Goal: Task Accomplishment & Management: Complete application form

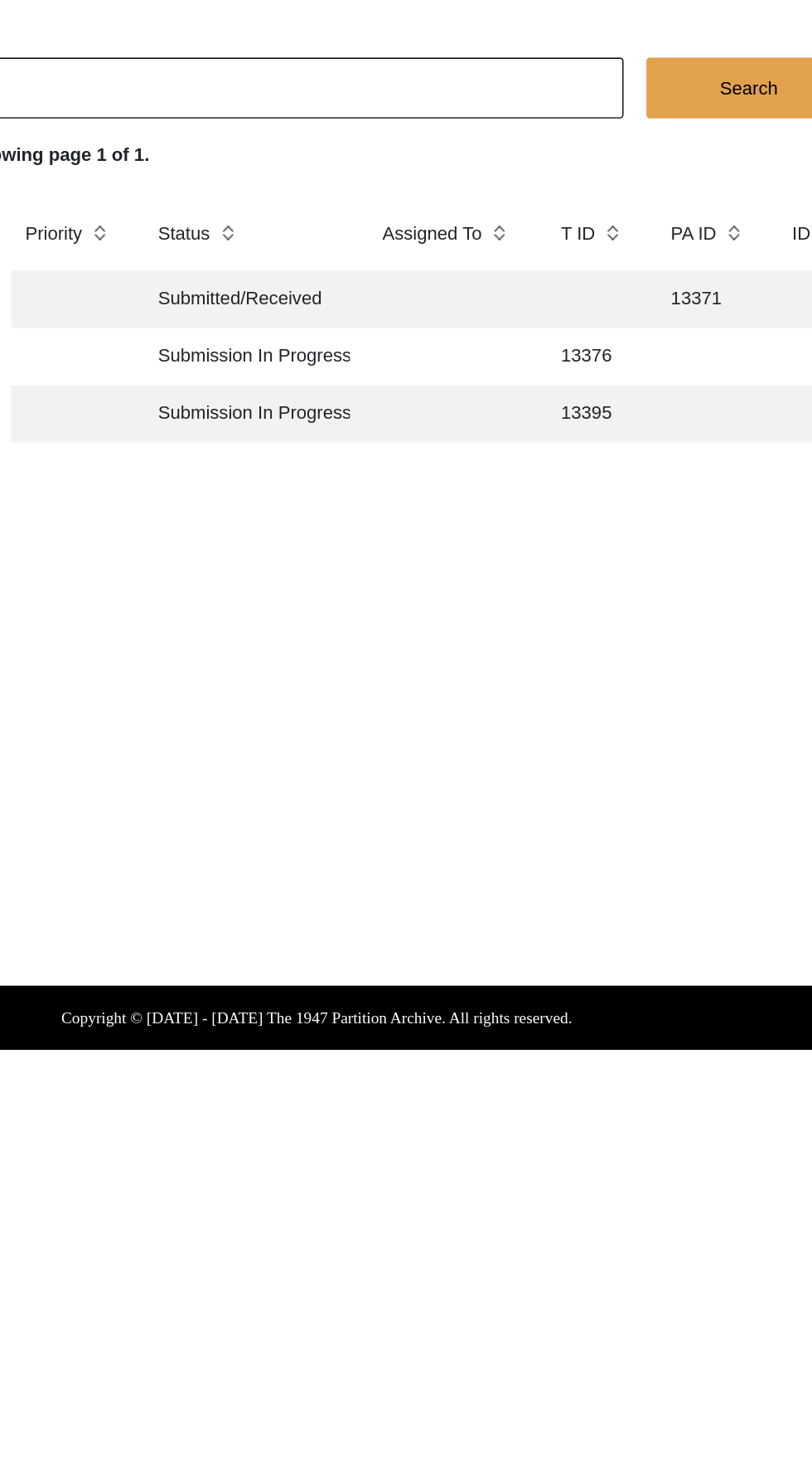
click at [421, 396] on td "Submission In Progress" at bounding box center [355, 391] width 149 height 41
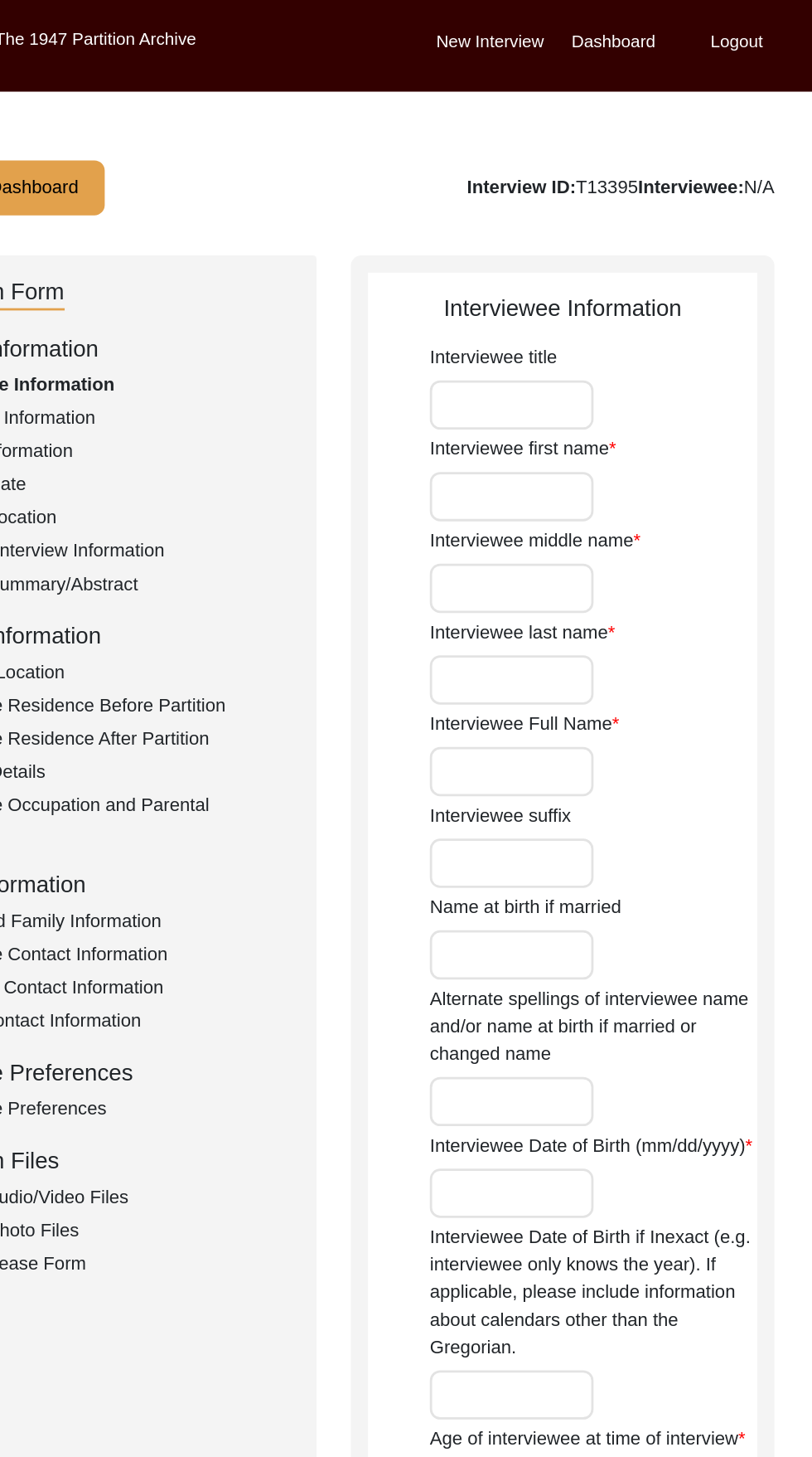
click at [569, 364] on input "Interviewee first name" at bounding box center [547, 359] width 119 height 35
type input "Sudarshan"
click at [562, 424] on input "Interviewee middle name" at bounding box center [547, 425] width 119 height 35
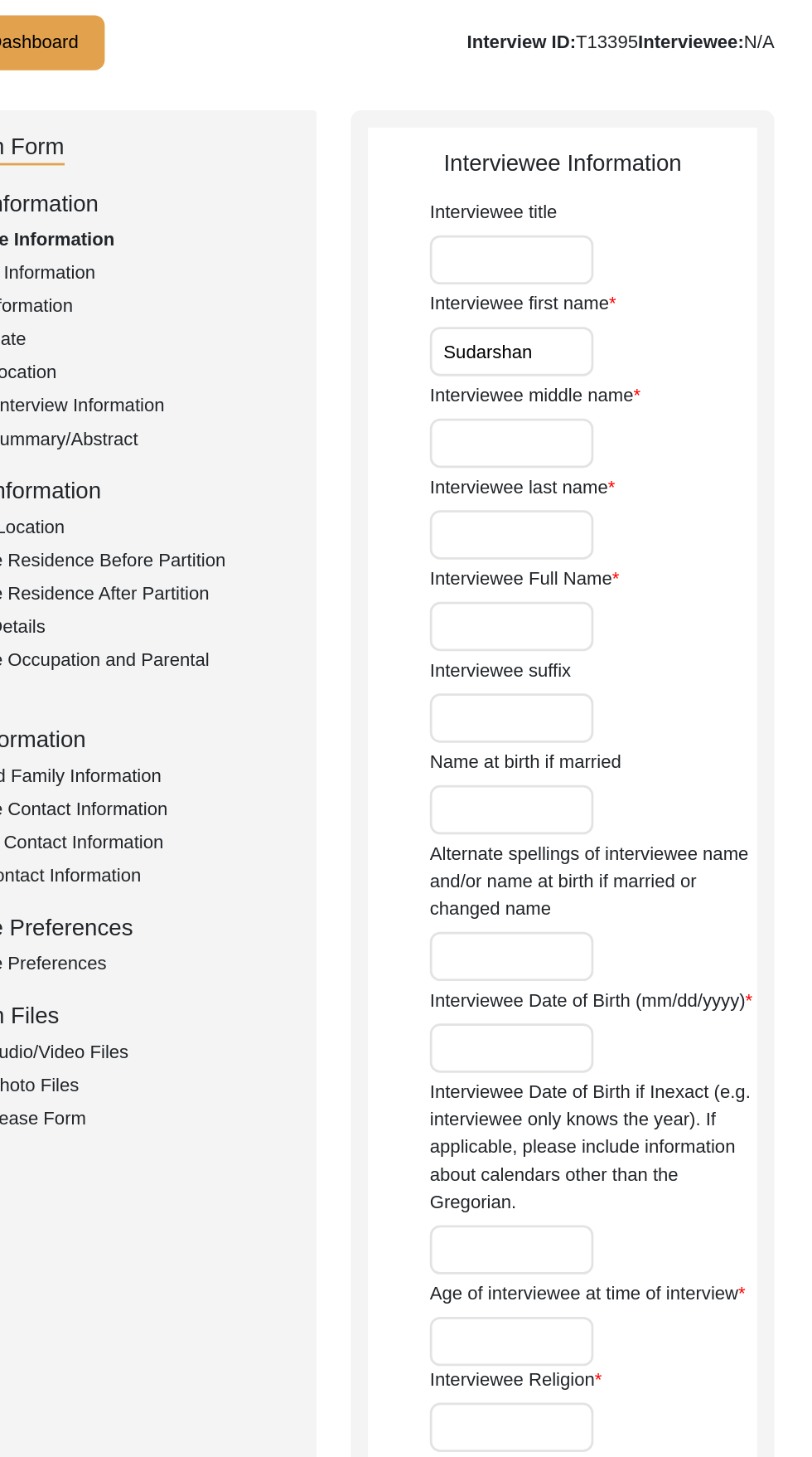
click at [581, 462] on label "Interviewee last name" at bounding box center [555, 457] width 134 height 20
click at [581, 474] on input "Interviewee last name" at bounding box center [547, 491] width 119 height 35
type input "[PERSON_NAME]"
click at [586, 528] on label "Interviewee Full Name" at bounding box center [556, 523] width 137 height 20
click at [586, 540] on input "Interviewee Full Name" at bounding box center [547, 558] width 119 height 35
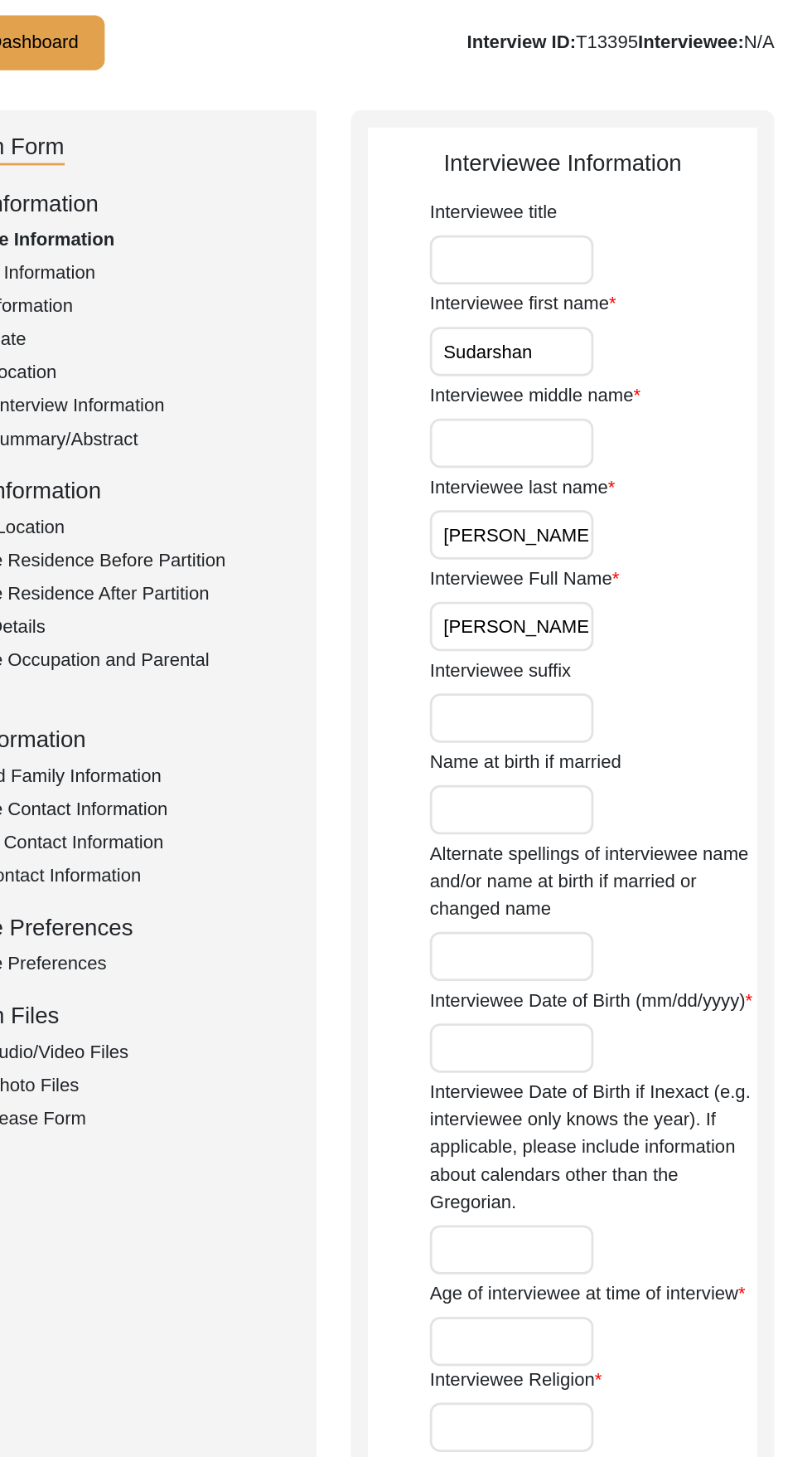
scroll to position [0, 3]
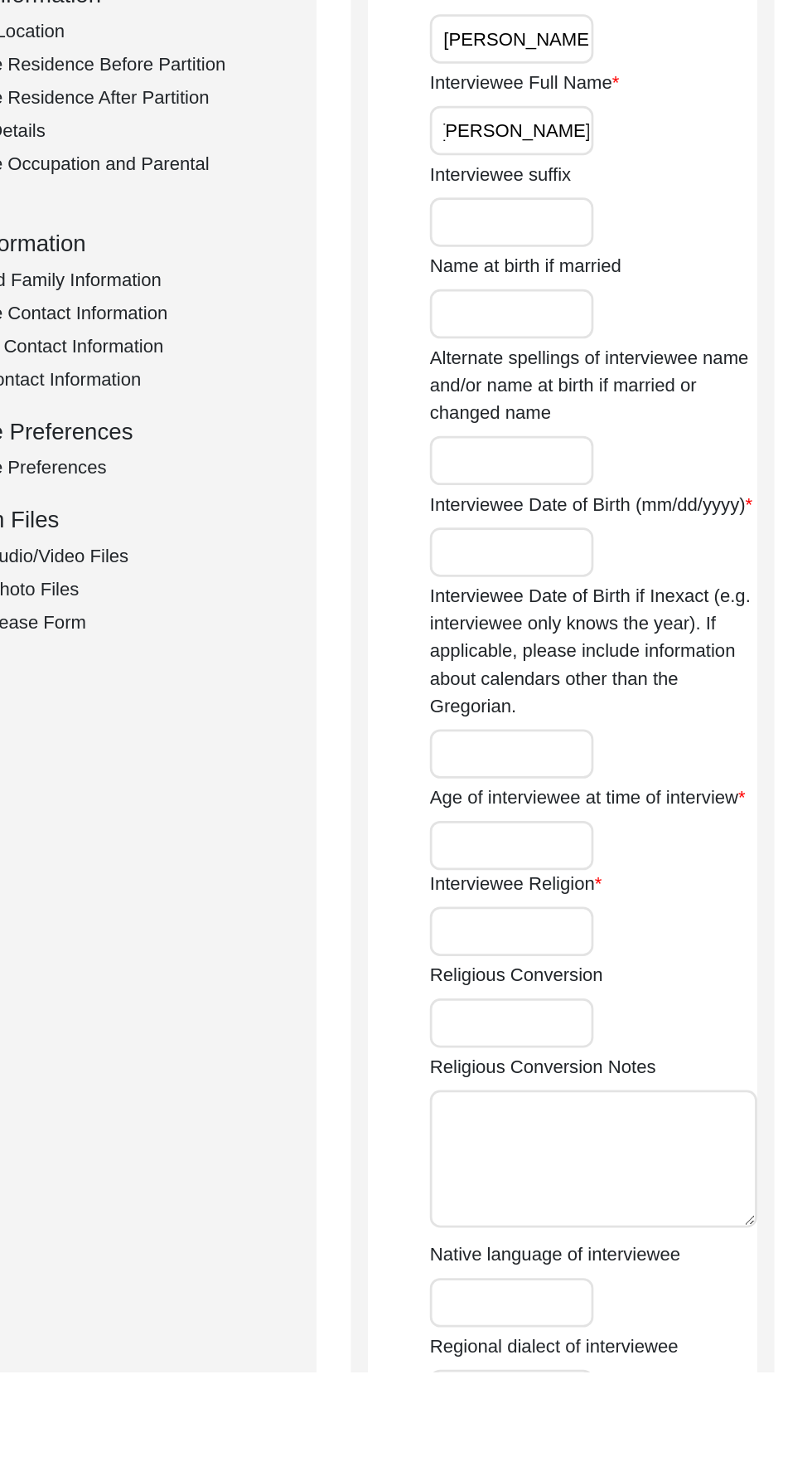
type input "[PERSON_NAME]"
click at [581, 693] on input "Name at birth if married" at bounding box center [547, 690] width 119 height 35
type input "[PERSON_NAME]"
click at [581, 880] on input "Interviewee Date of Birth (mm/dd/yyyy)" at bounding box center [547, 863] width 119 height 35
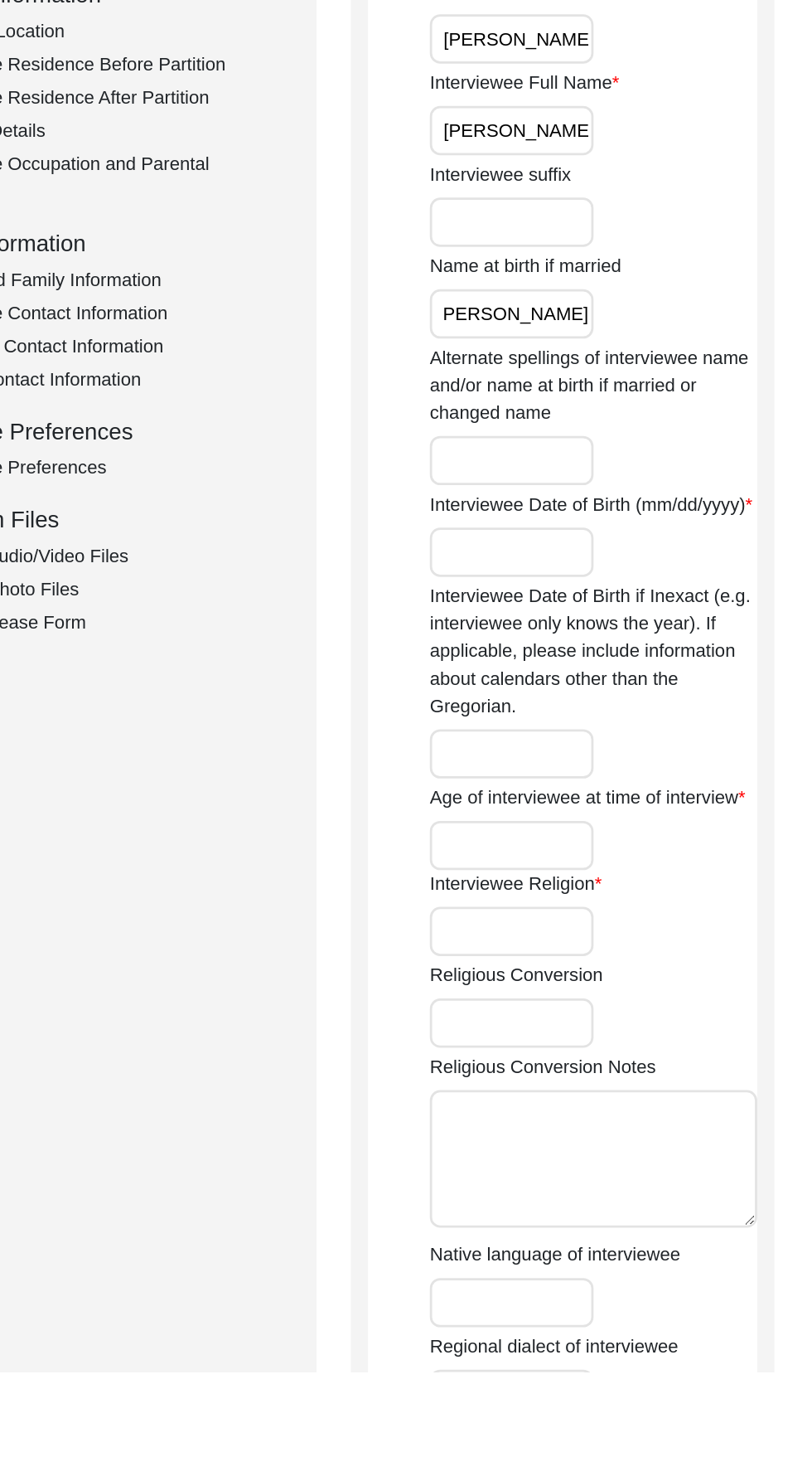
scroll to position [0, 0]
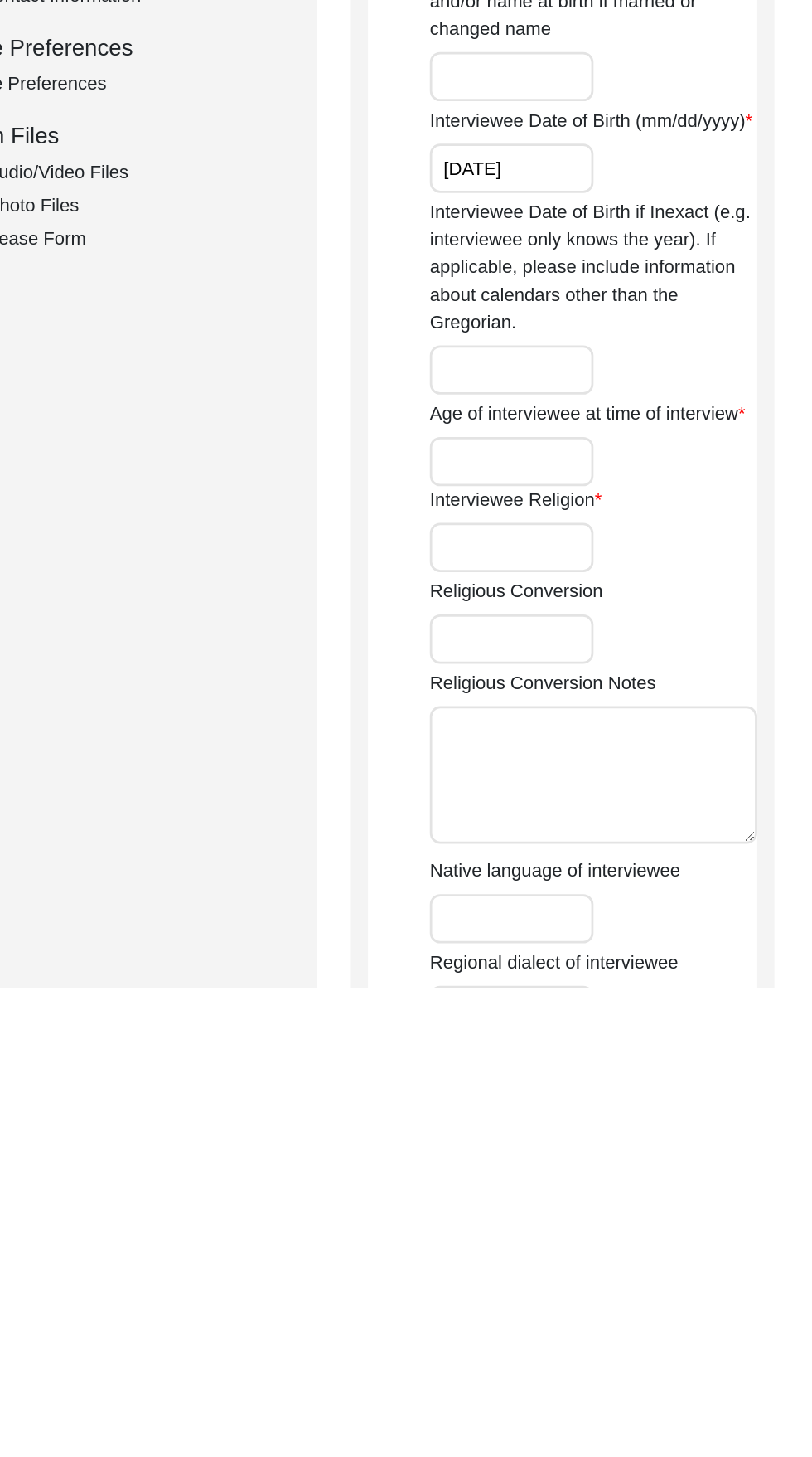
type input "[DATE]"
click at [575, 1114] on label "Interviewee Religion" at bounding box center [550, 1103] width 125 height 20
click at [575, 1121] on input "Interviewee Religion" at bounding box center [547, 1138] width 119 height 35
click at [583, 1094] on input "Age of interviewee at time of interview" at bounding box center [547, 1075] width 119 height 35
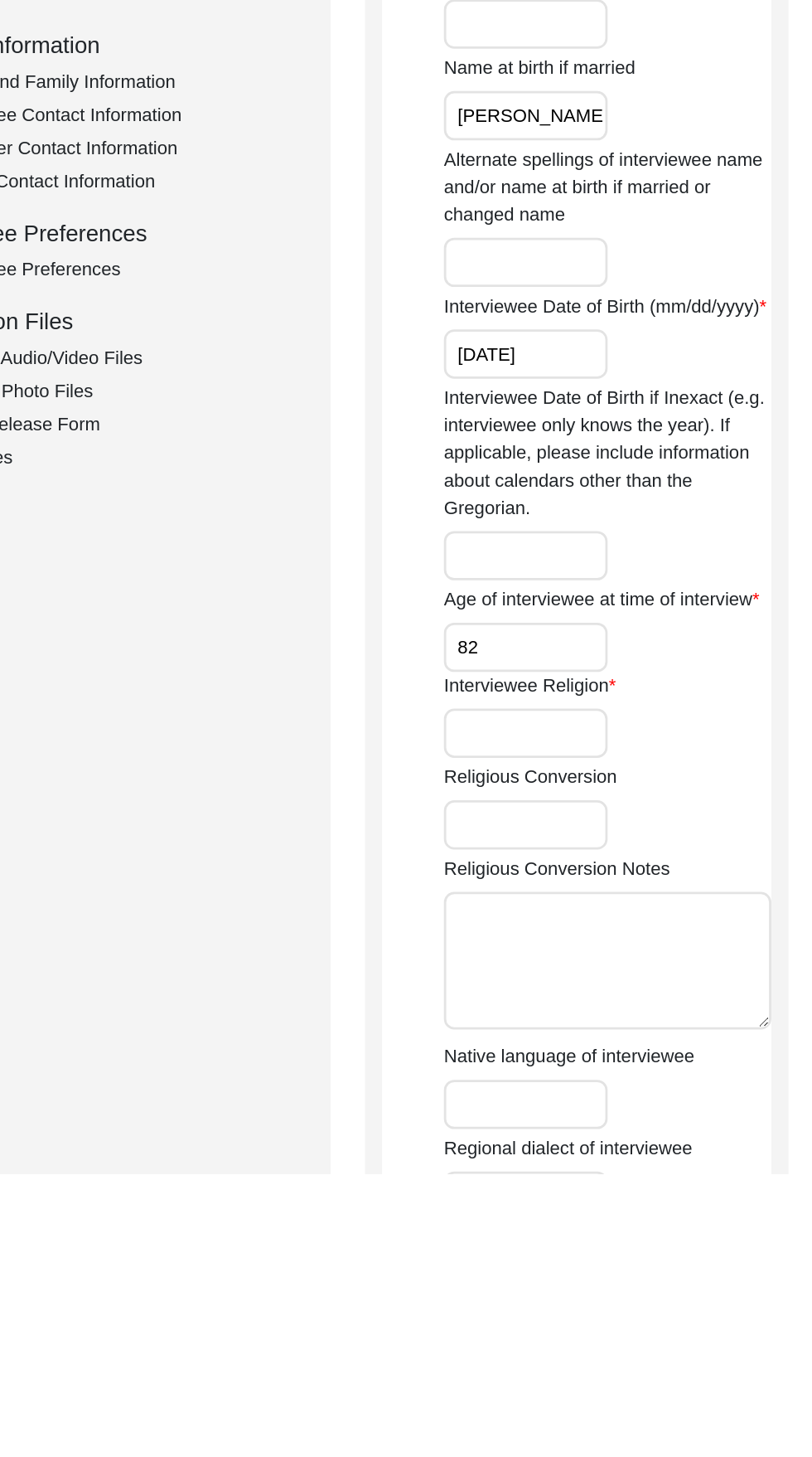
type input "82"
click at [568, 1156] on input "Interviewee Religion" at bounding box center [547, 1138] width 119 height 35
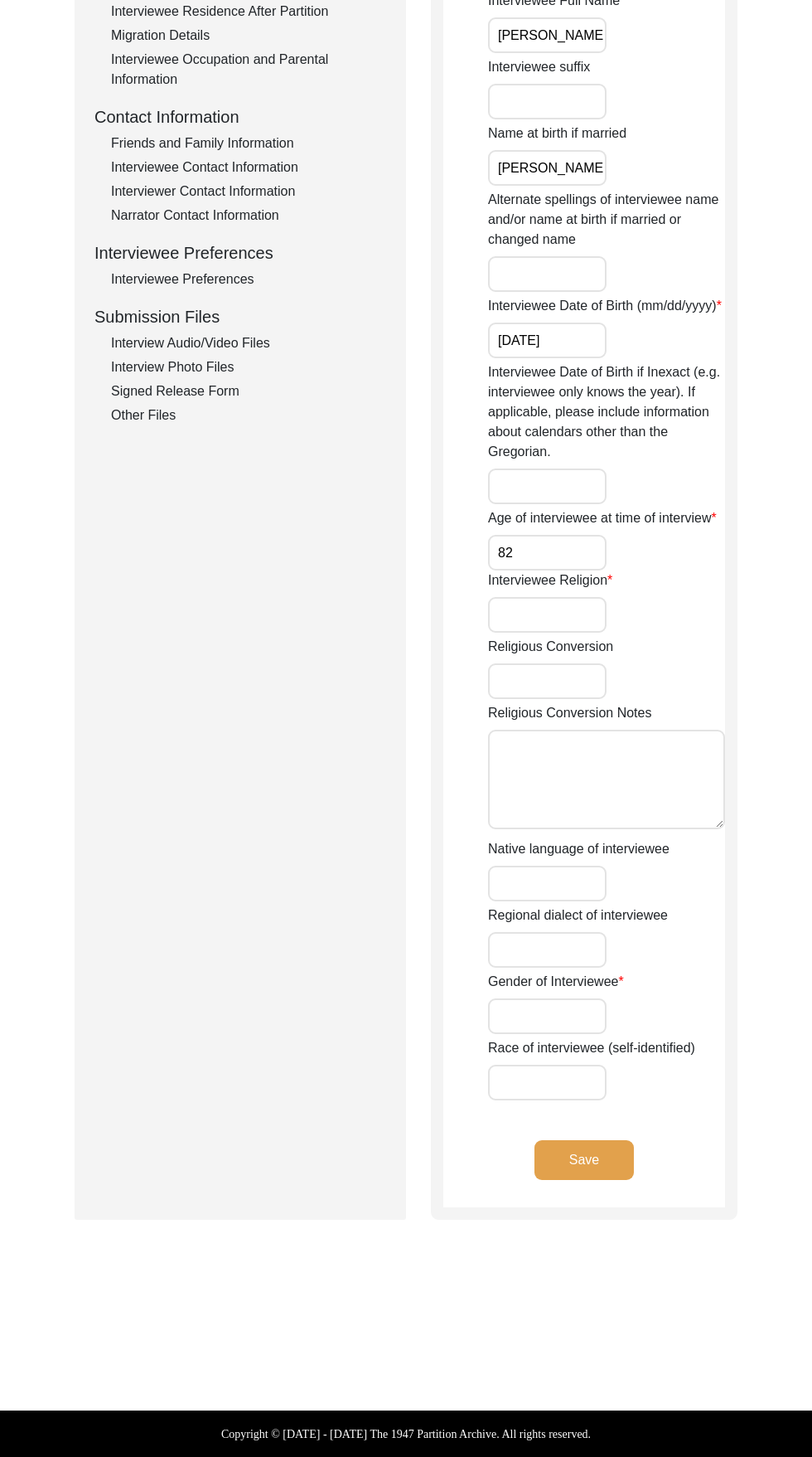
scroll to position [542, 0]
click at [581, 1018] on input "Gender of Interviewee" at bounding box center [547, 1016] width 119 height 35
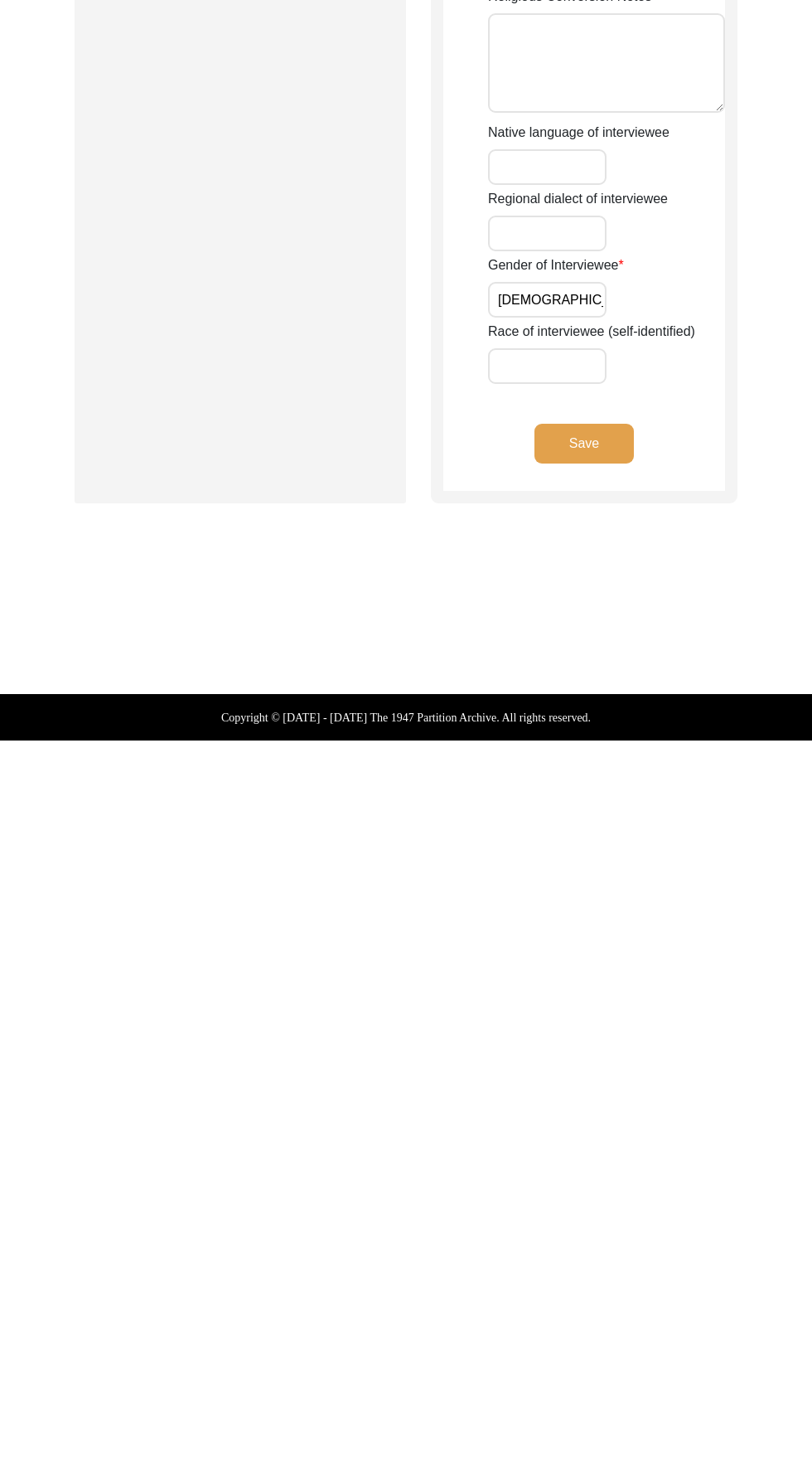
type input "[DEMOGRAPHIC_DATA]"
click at [606, 1170] on button "Save" at bounding box center [584, 1160] width 100 height 40
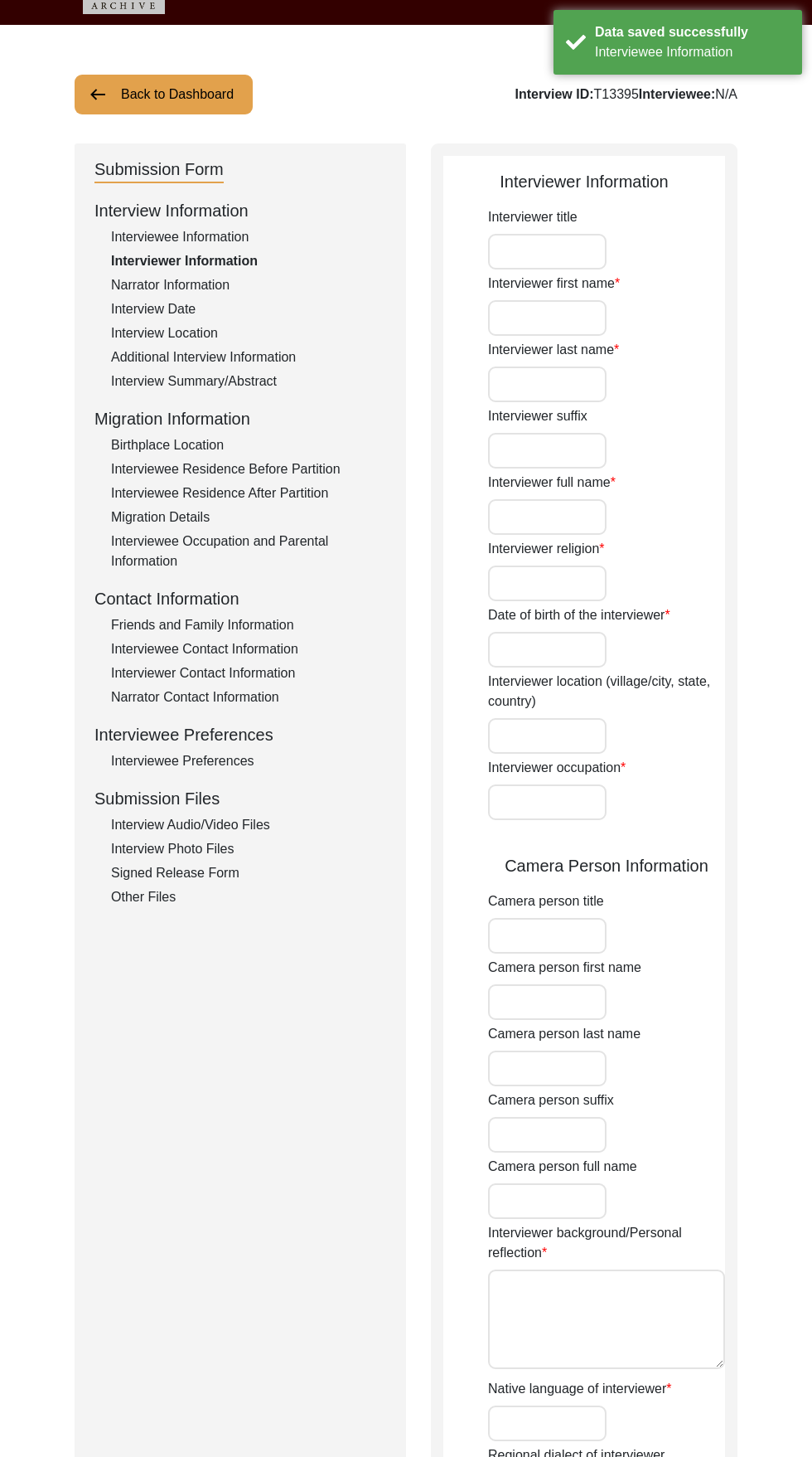
scroll to position [0, 0]
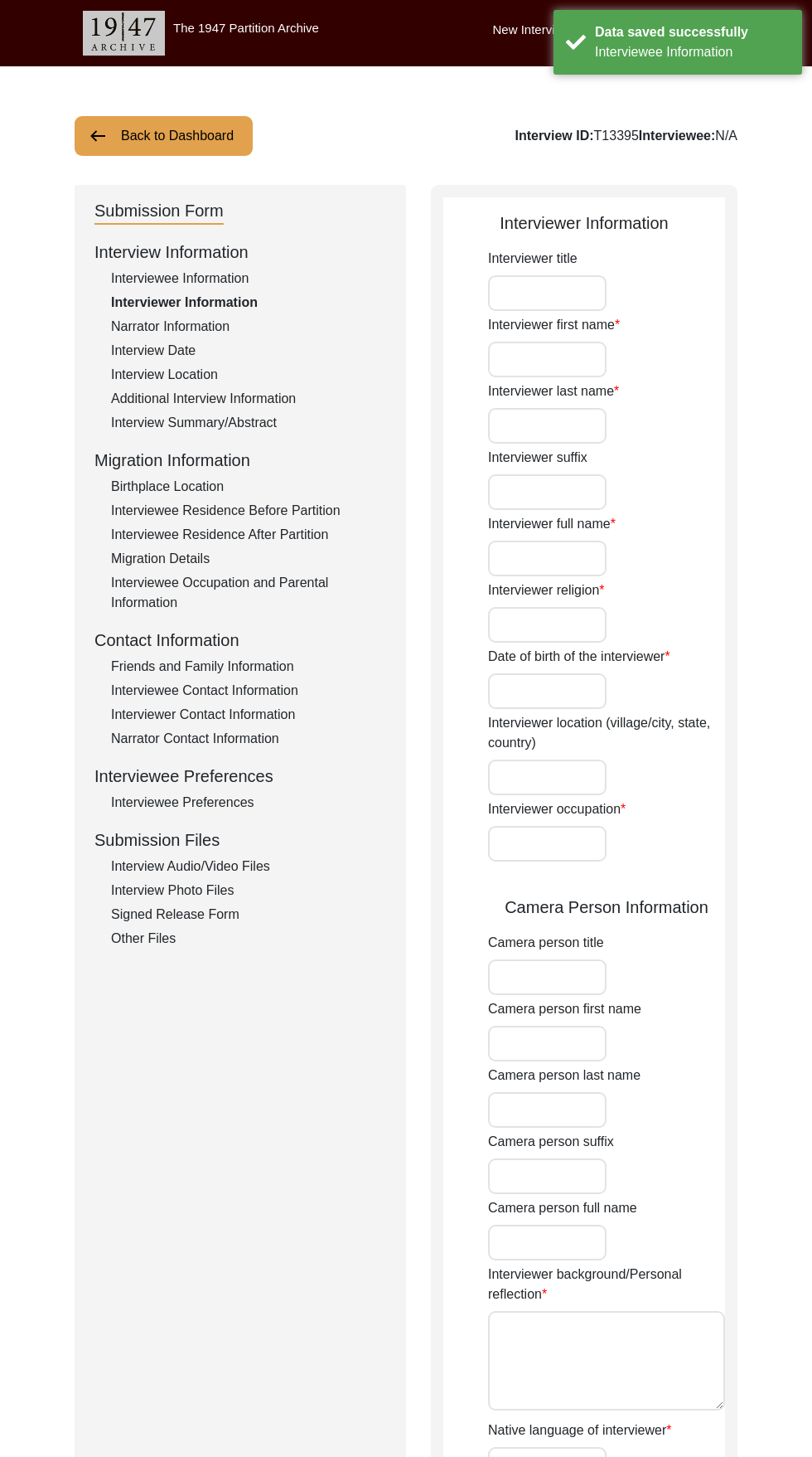
click at [520, 293] on input "Interviewer title" at bounding box center [547, 293] width 119 height 35
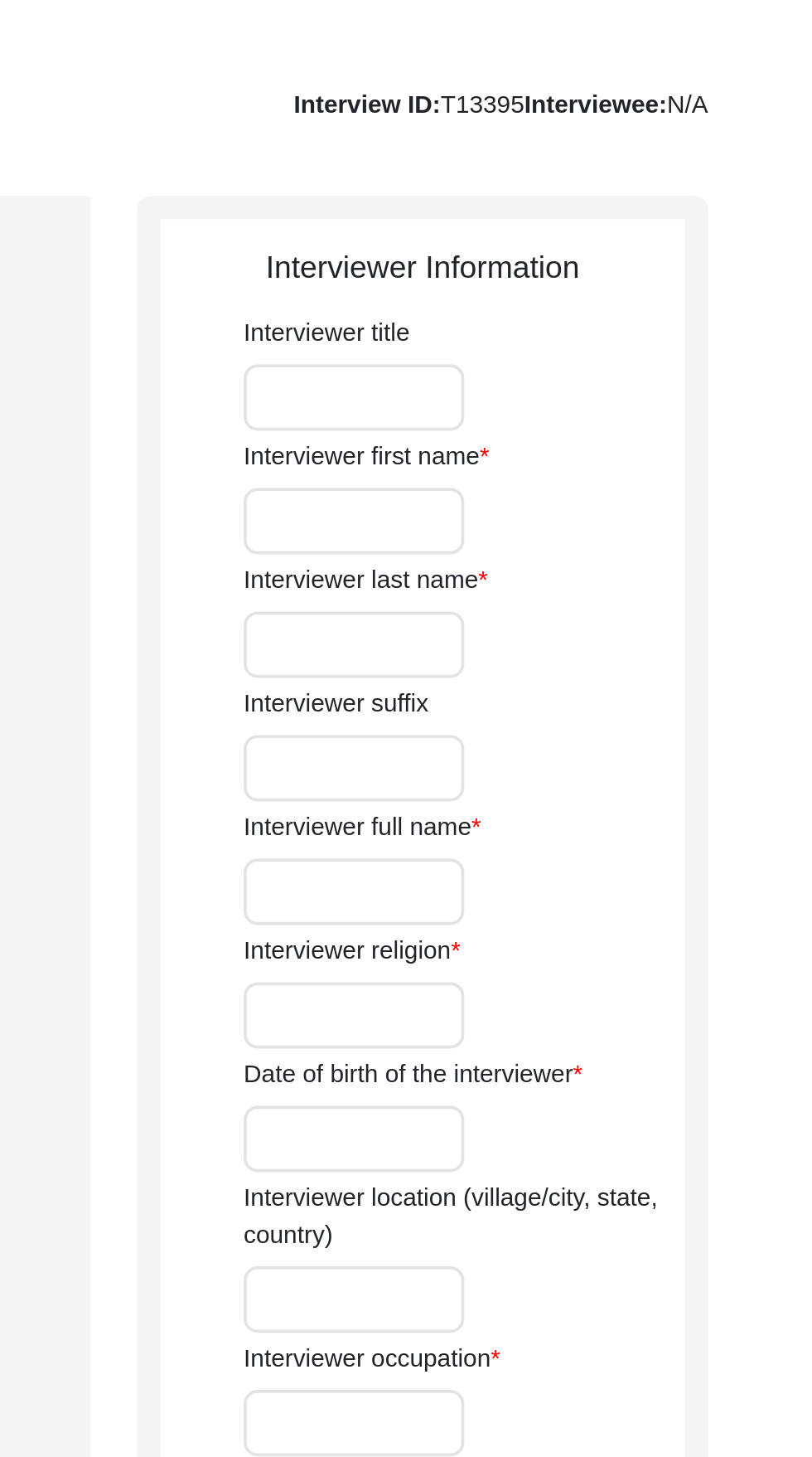
click at [572, 362] on input "Interviewer first name" at bounding box center [547, 359] width 119 height 35
type input "[PERSON_NAME]"
click at [577, 427] on input "Interviewer last name" at bounding box center [547, 425] width 119 height 35
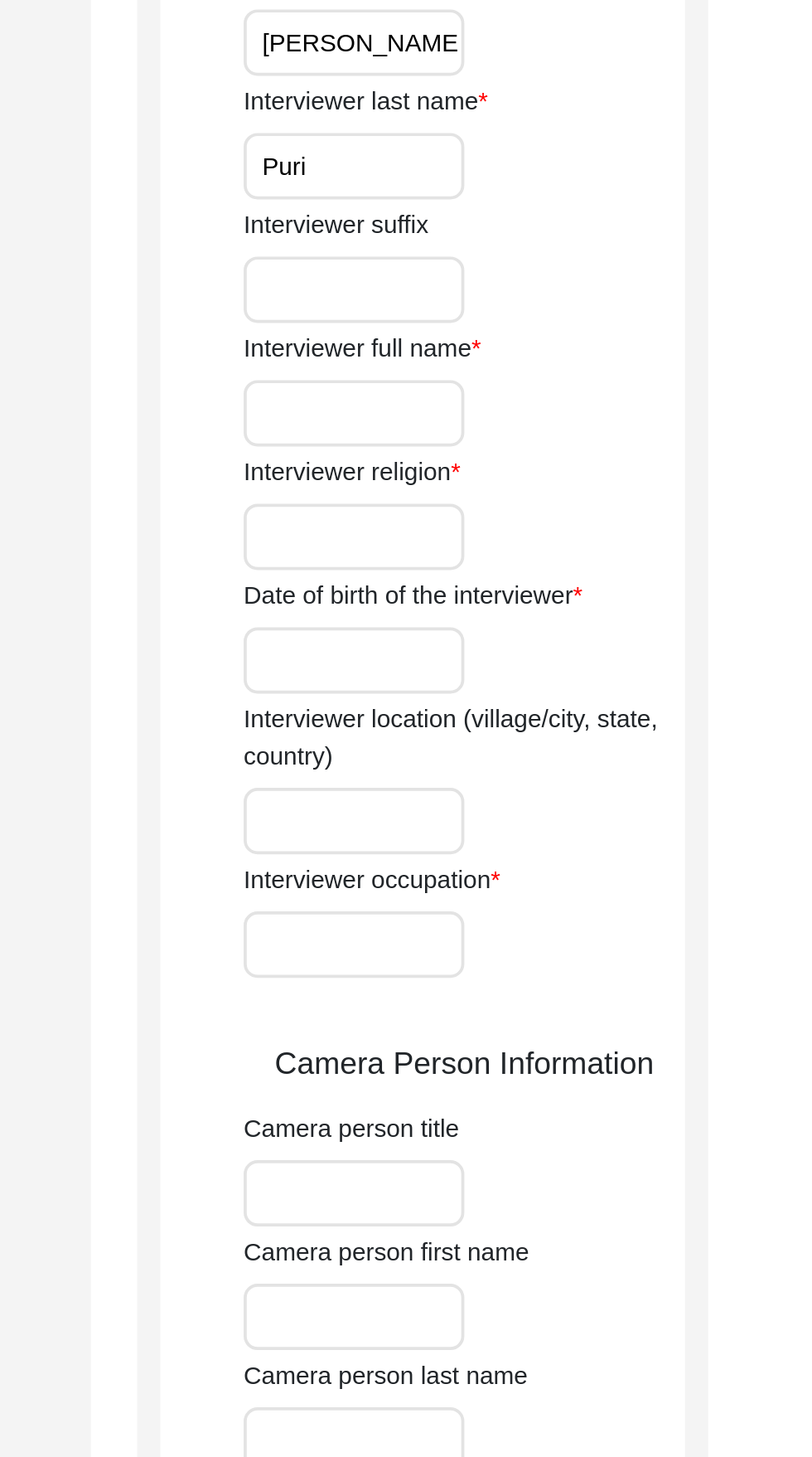
type input "Puri"
click at [582, 559] on input "Interviewer full name" at bounding box center [547, 558] width 119 height 35
type input "[PERSON_NAME] Puri"
click at [581, 624] on input "Interviewer religion" at bounding box center [547, 624] width 119 height 35
type input "[DEMOGRAPHIC_DATA]"
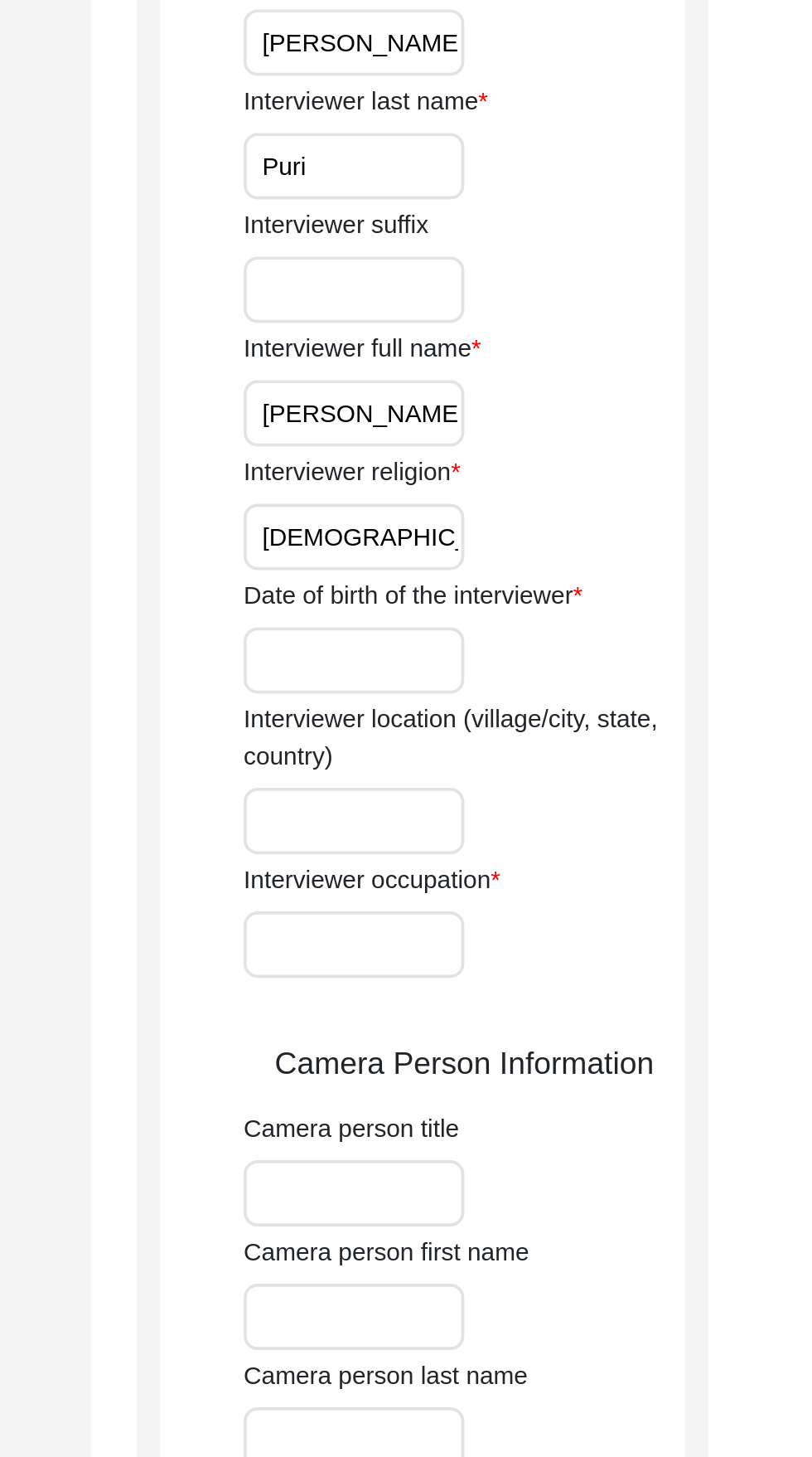
click at [567, 695] on input "Date of birth of the interviewer" at bounding box center [547, 690] width 119 height 35
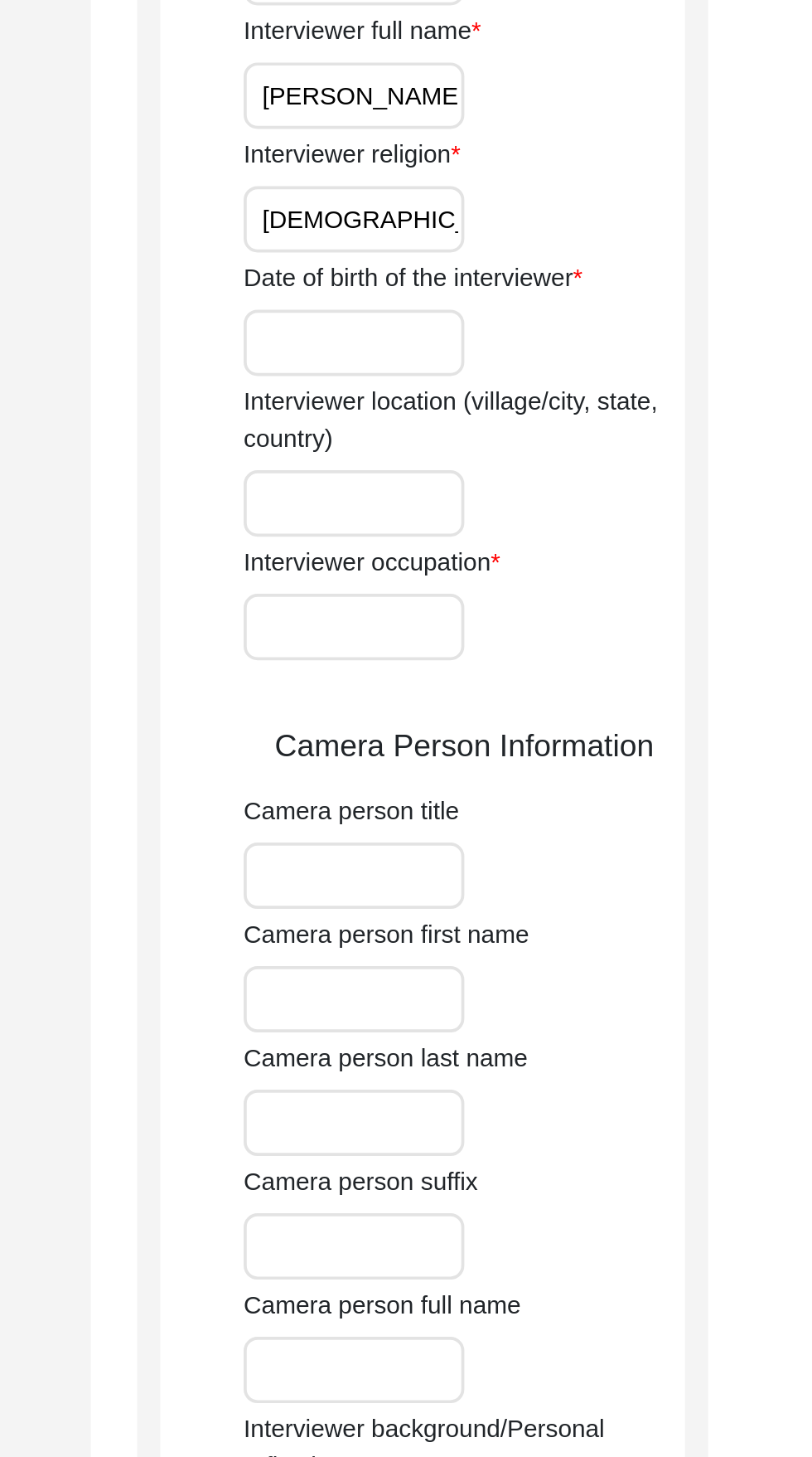
type input "[DATE]"
click at [571, 847] on input "Interviewer occupation" at bounding box center [547, 843] width 119 height 35
type input "Student"
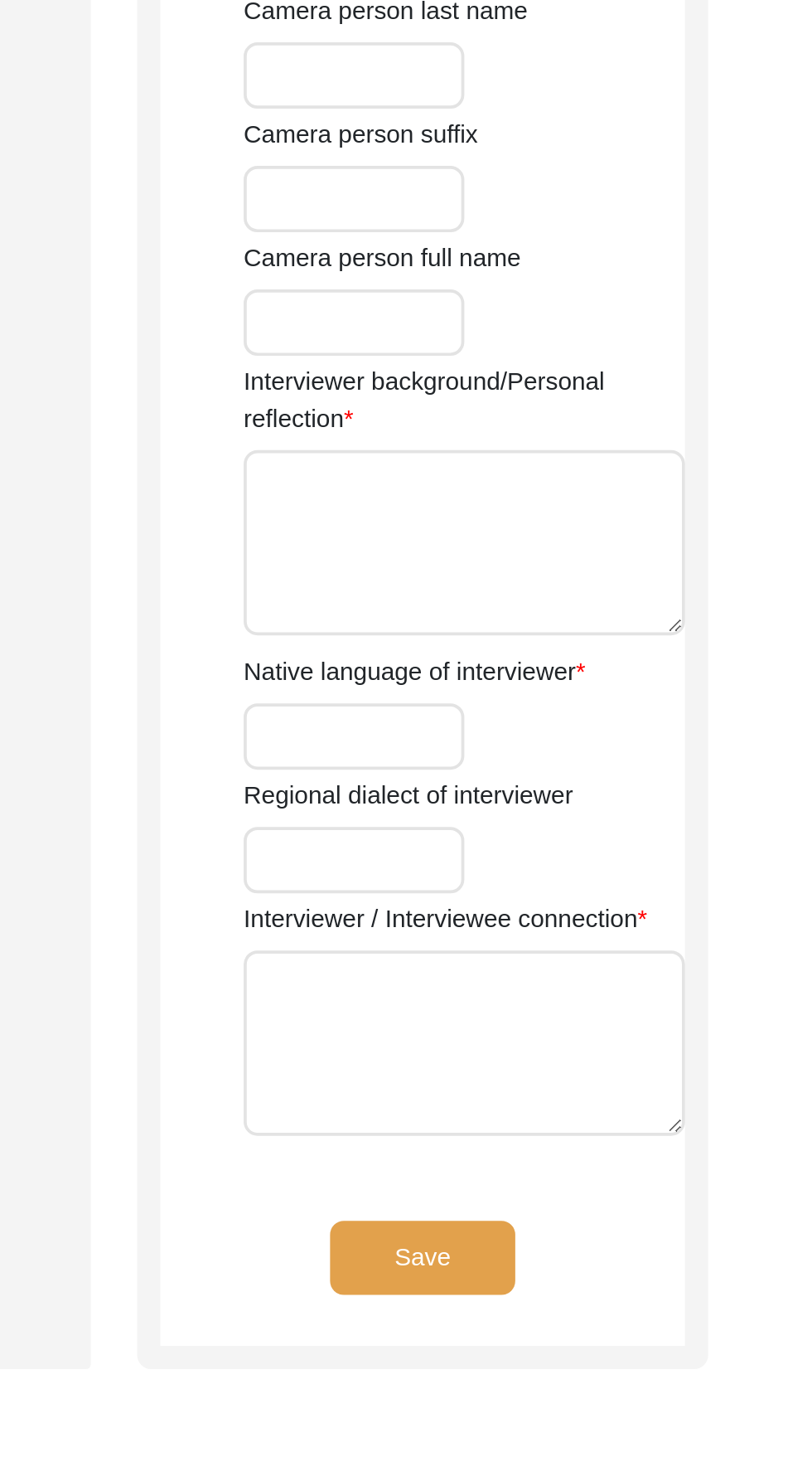
scroll to position [397, 0]
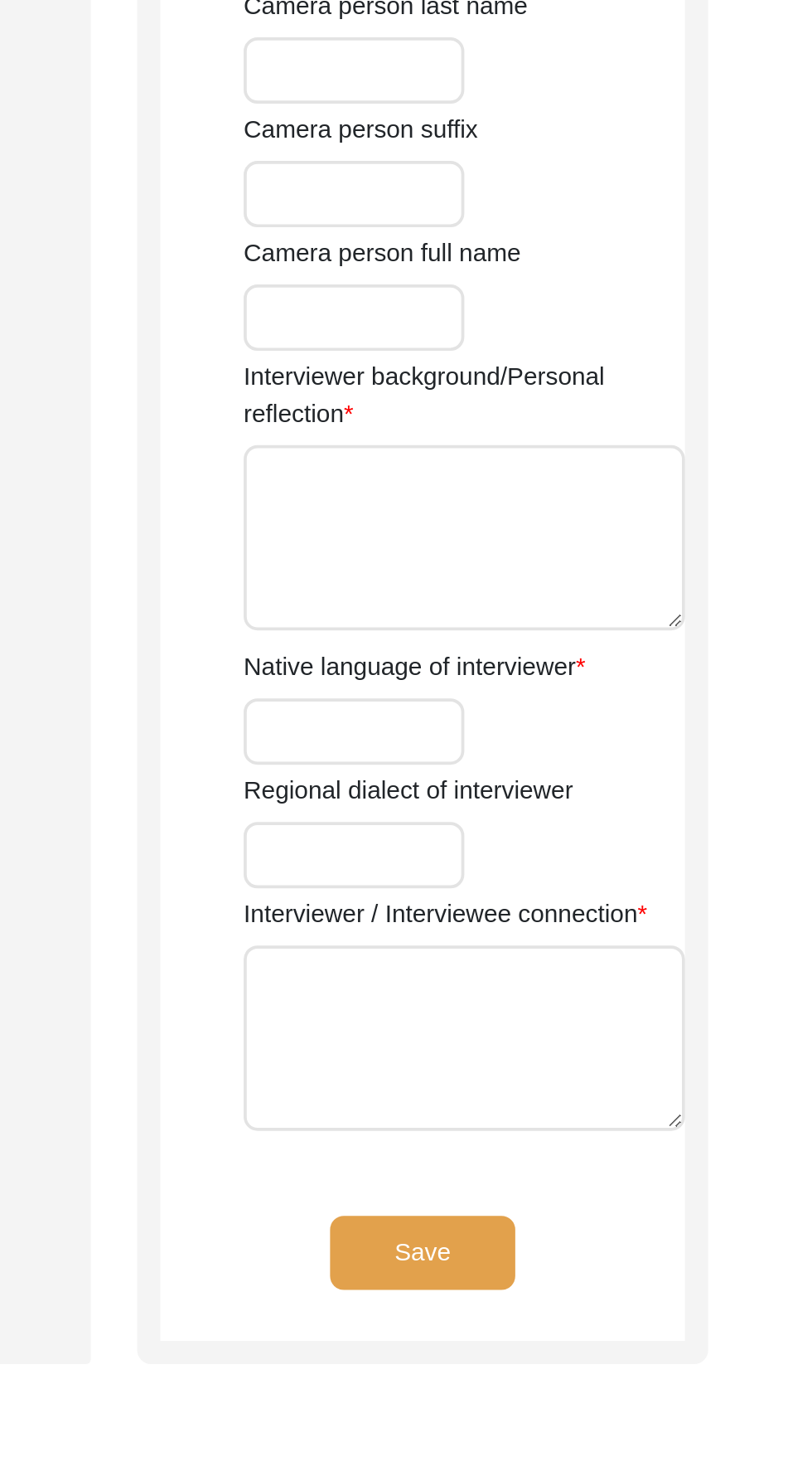
click at [615, 956] on textarea "Interviewer background/Personal reflection" at bounding box center [606, 964] width 237 height 100
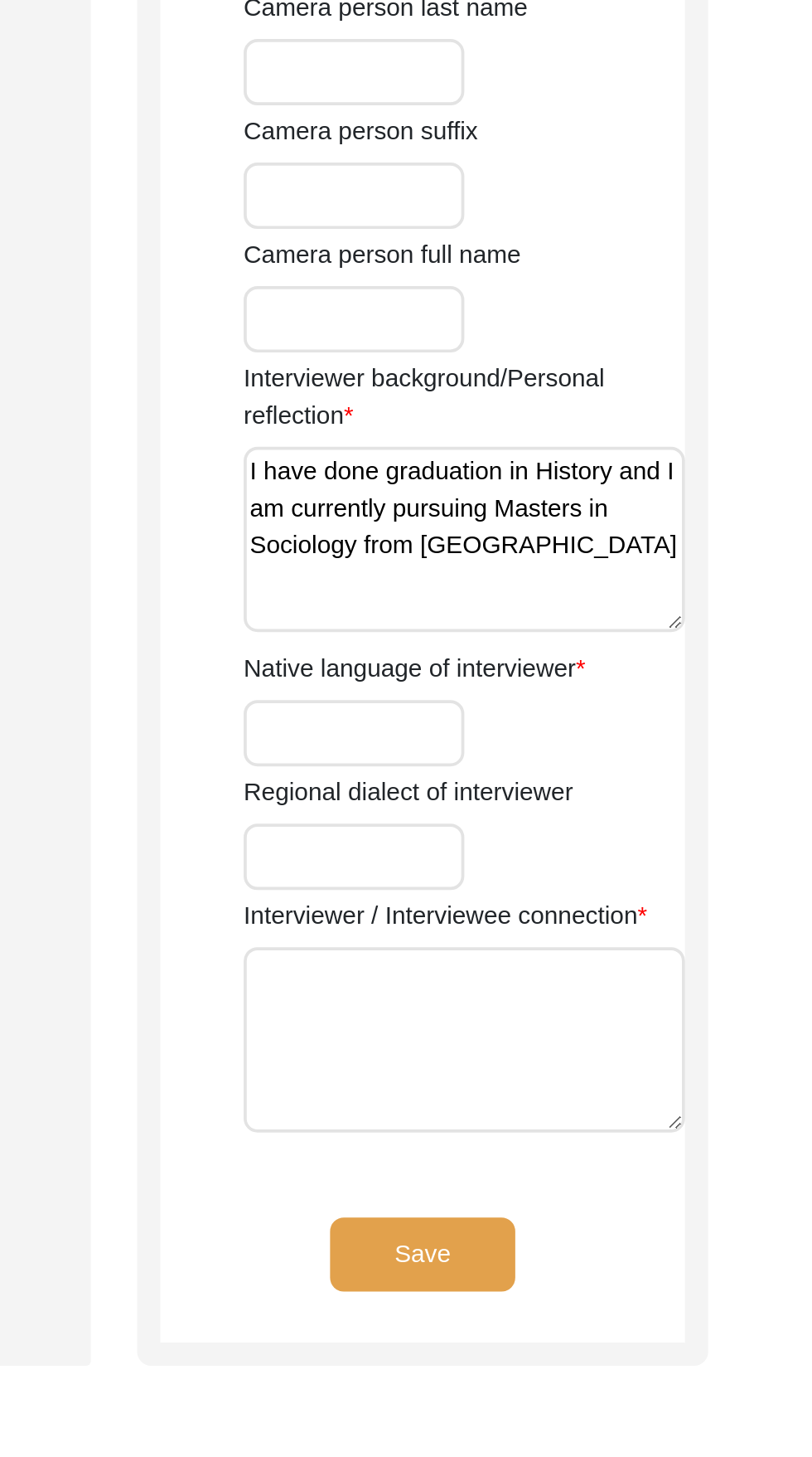
type textarea "I have done graduation in History and I am currently pursuing Masters in Sociol…"
click at [581, 1065] on input "Native language of interviewer" at bounding box center [547, 1068] width 119 height 35
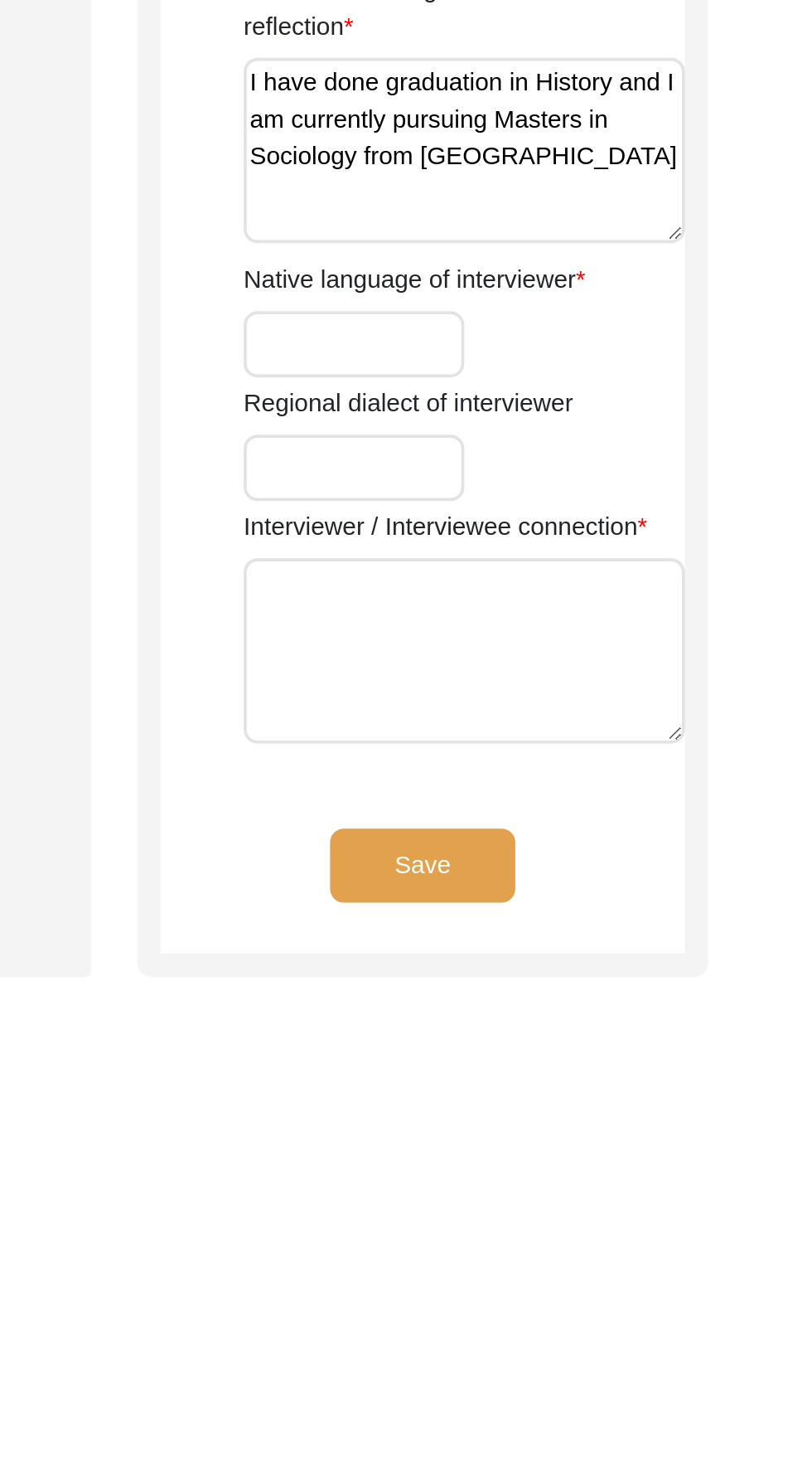
type input "Punjabi"
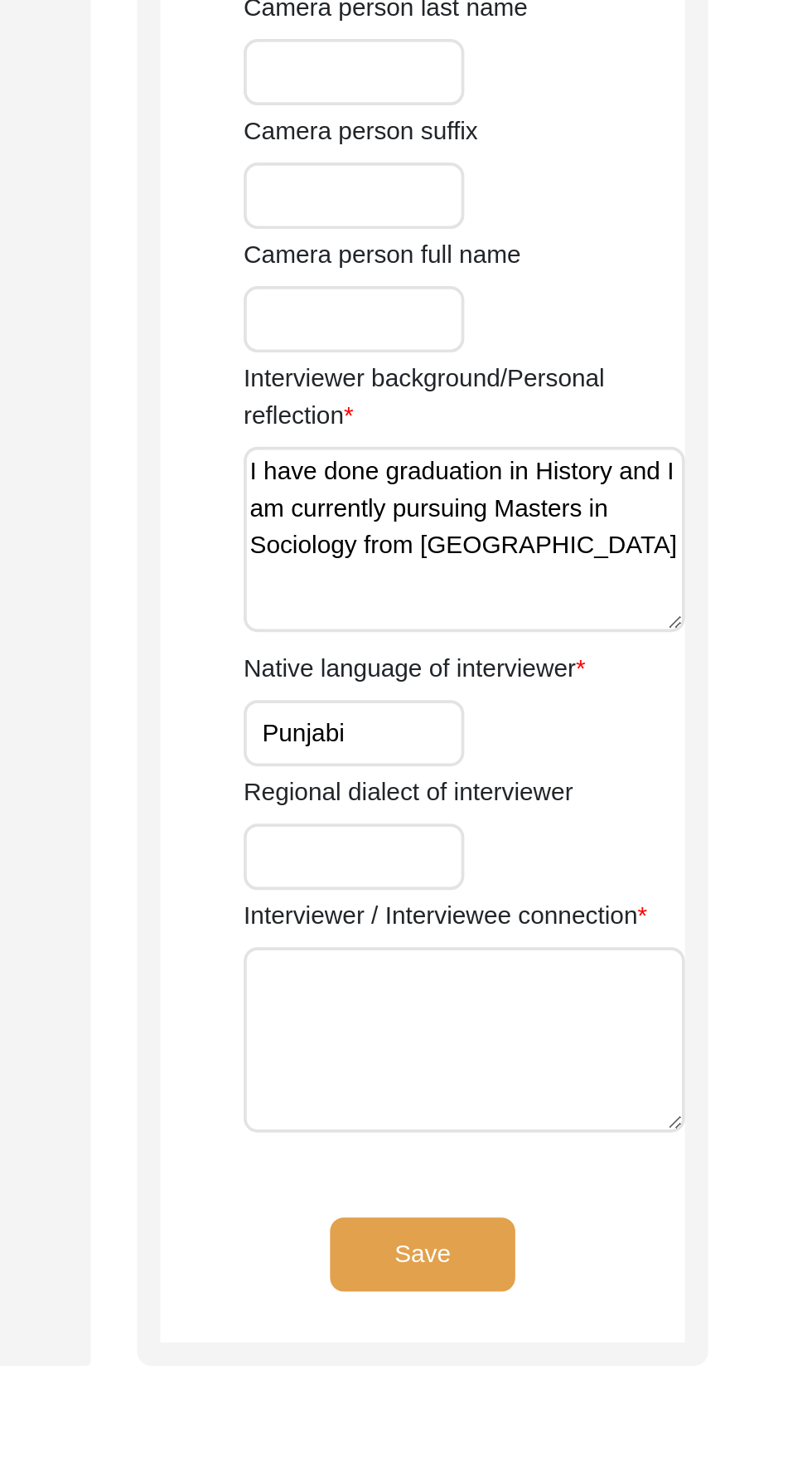
click at [637, 1224] on textarea "Interviewer / Interviewee connection" at bounding box center [606, 1233] width 237 height 100
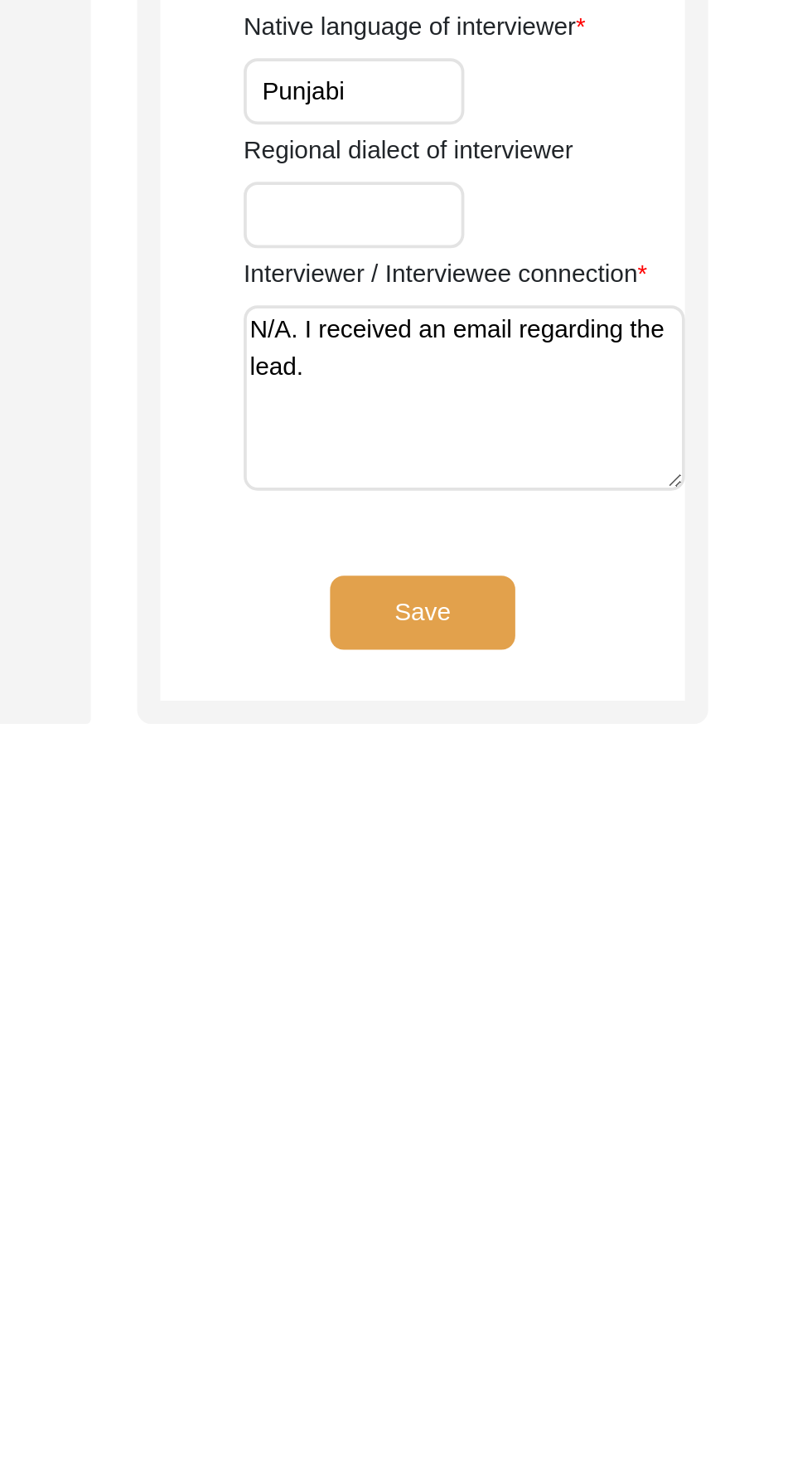
scroll to position [396, 0]
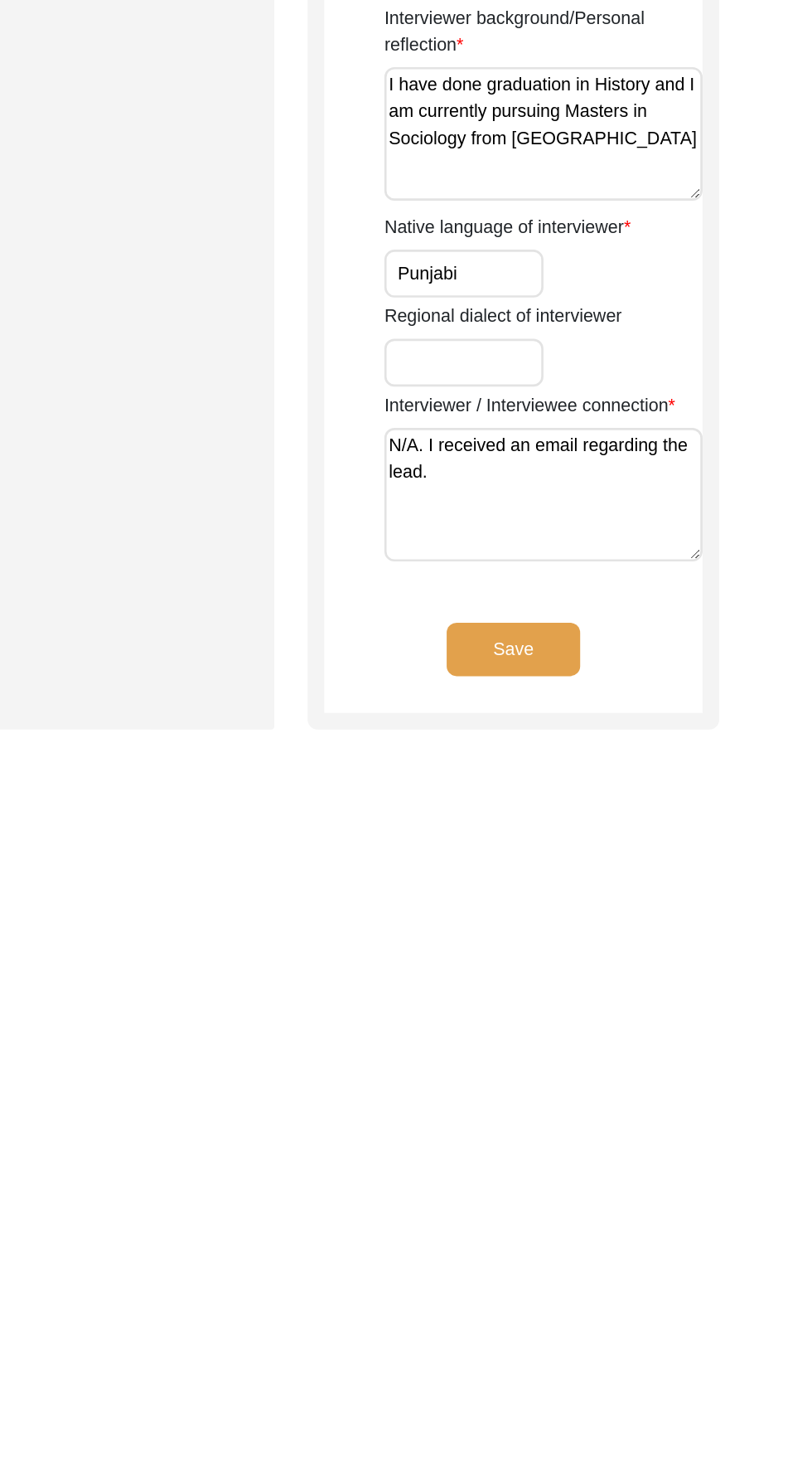
type textarea "N/A. I received an email regarding the lead."
click at [602, 1350] on button "Save" at bounding box center [584, 1349] width 100 height 40
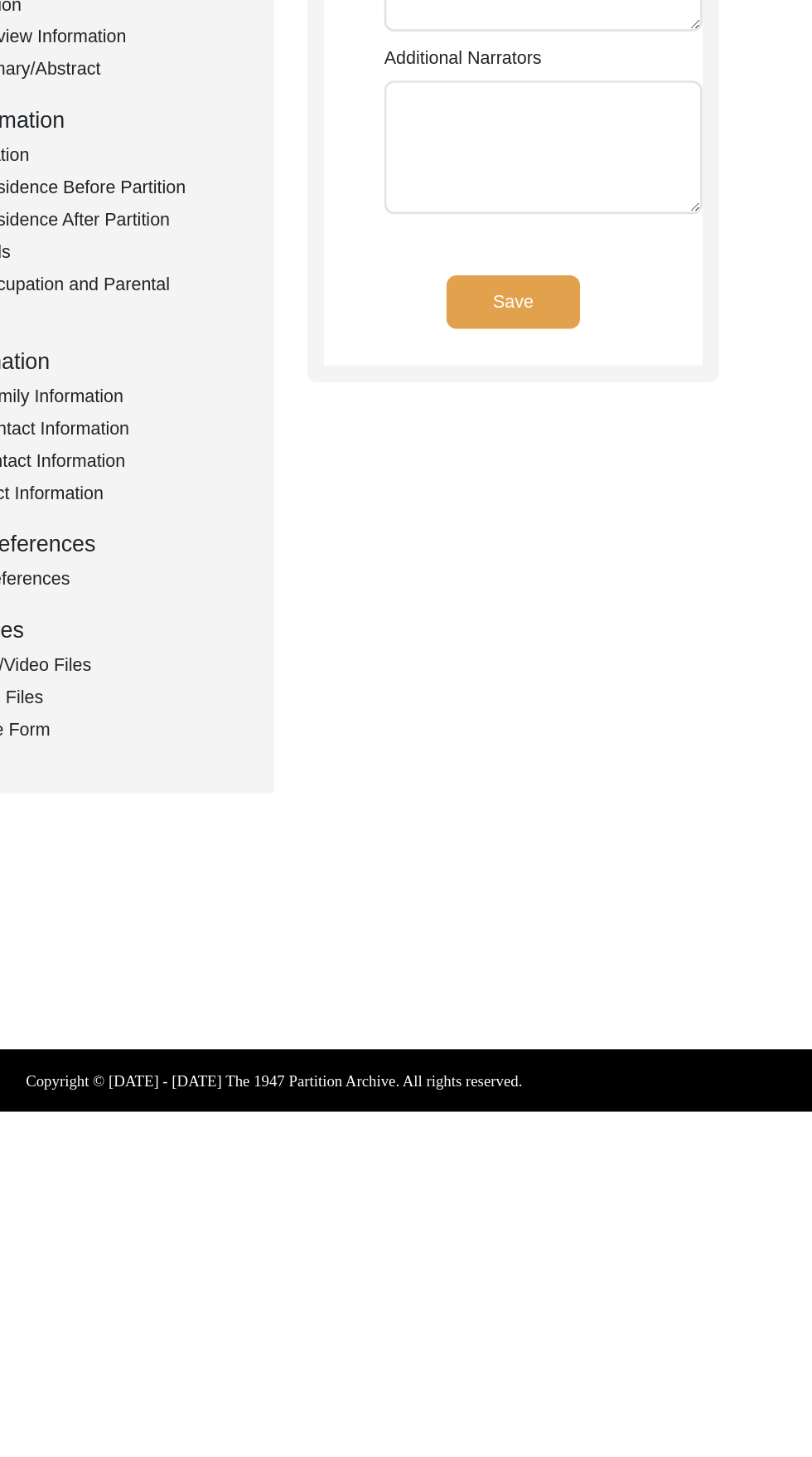
scroll to position [0, 0]
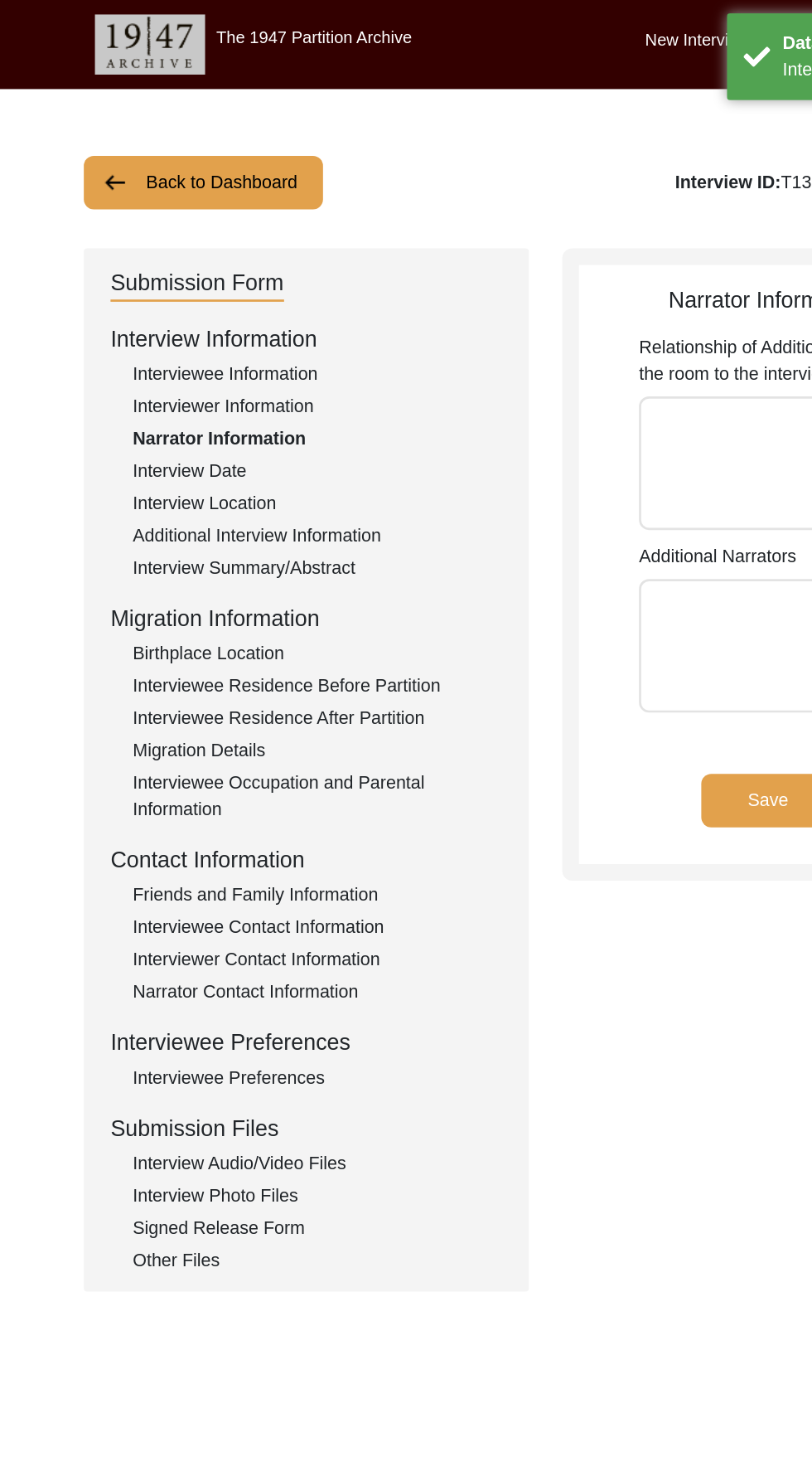
click at [584, 595] on button "Save" at bounding box center [584, 596] width 100 height 40
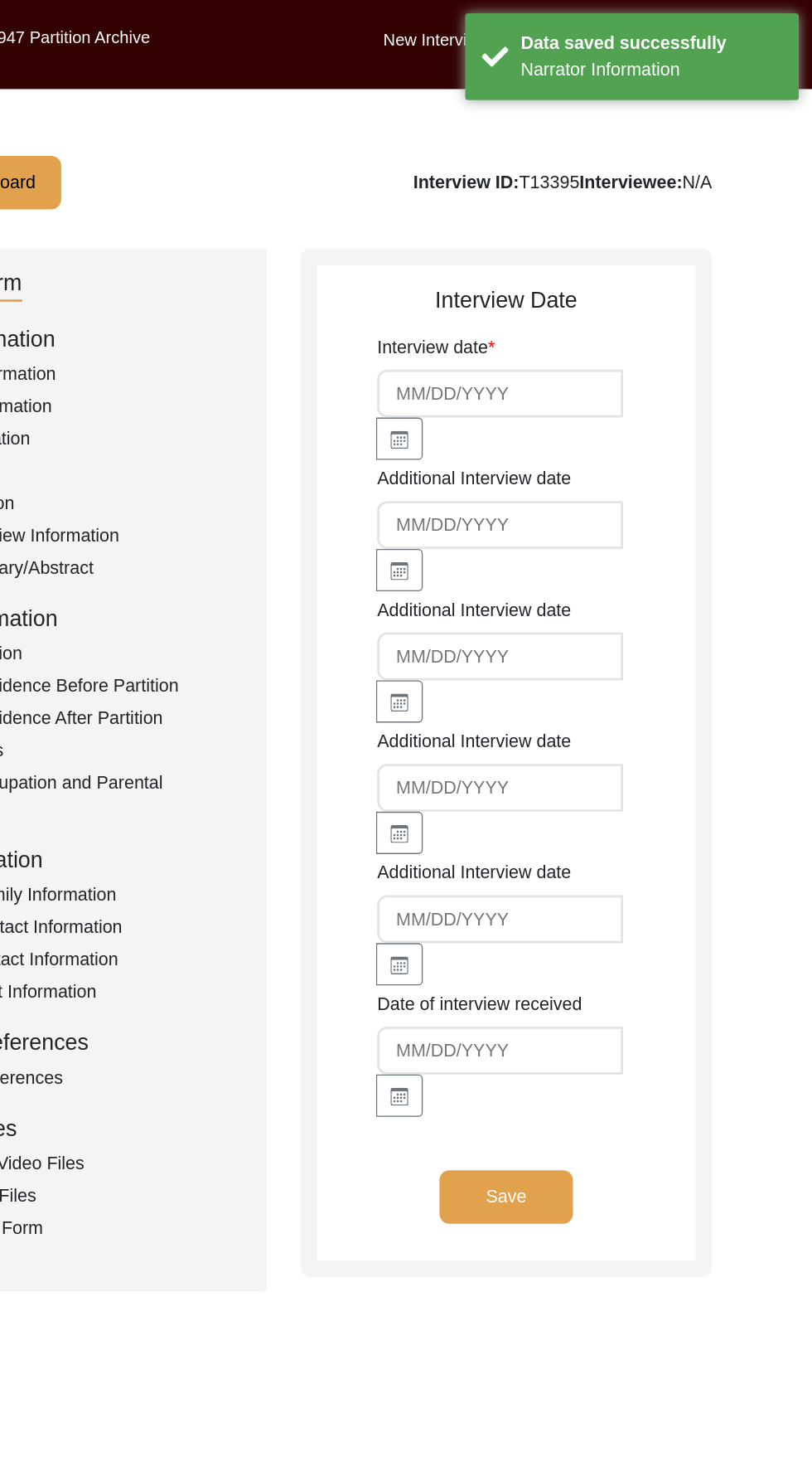
click at [575, 297] on input at bounding box center [579, 293] width 183 height 35
click at [513, 328] on button "button" at bounding box center [504, 326] width 34 height 32
select select "9"
select select "2025"
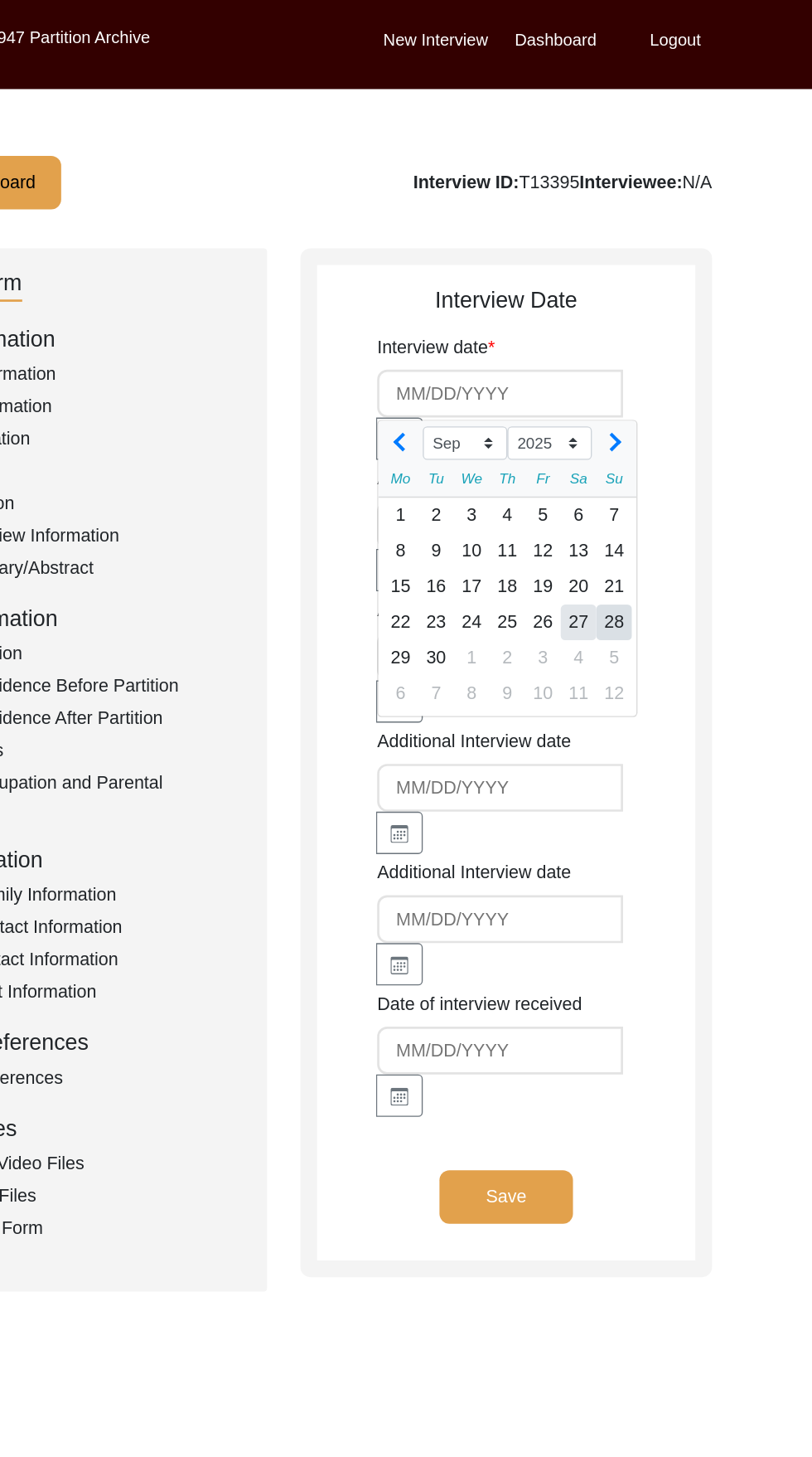
click at [639, 466] on div "27" at bounding box center [637, 463] width 27 height 27
type input "[DATE]"
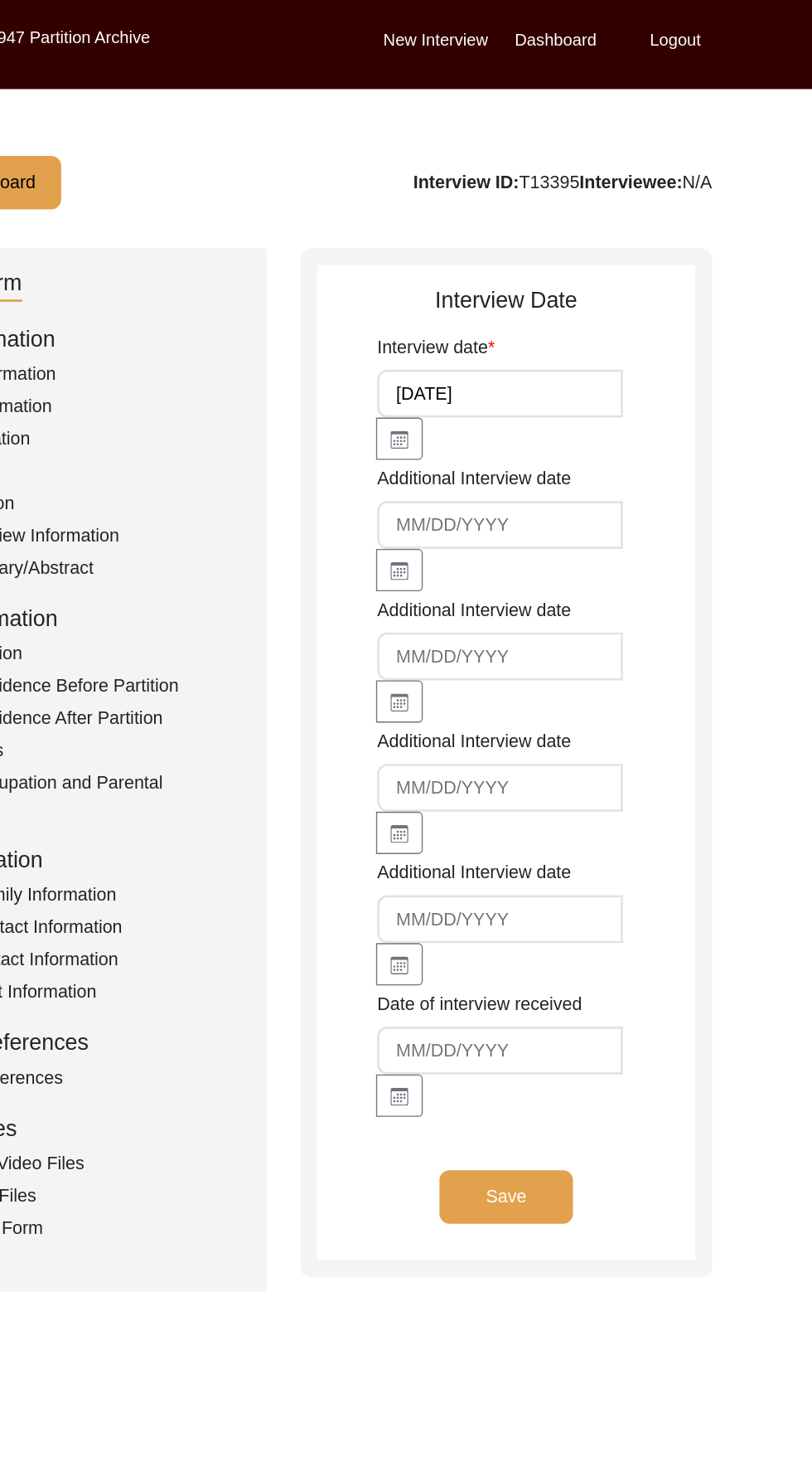
click at [602, 887] on button "Save" at bounding box center [584, 892] width 100 height 40
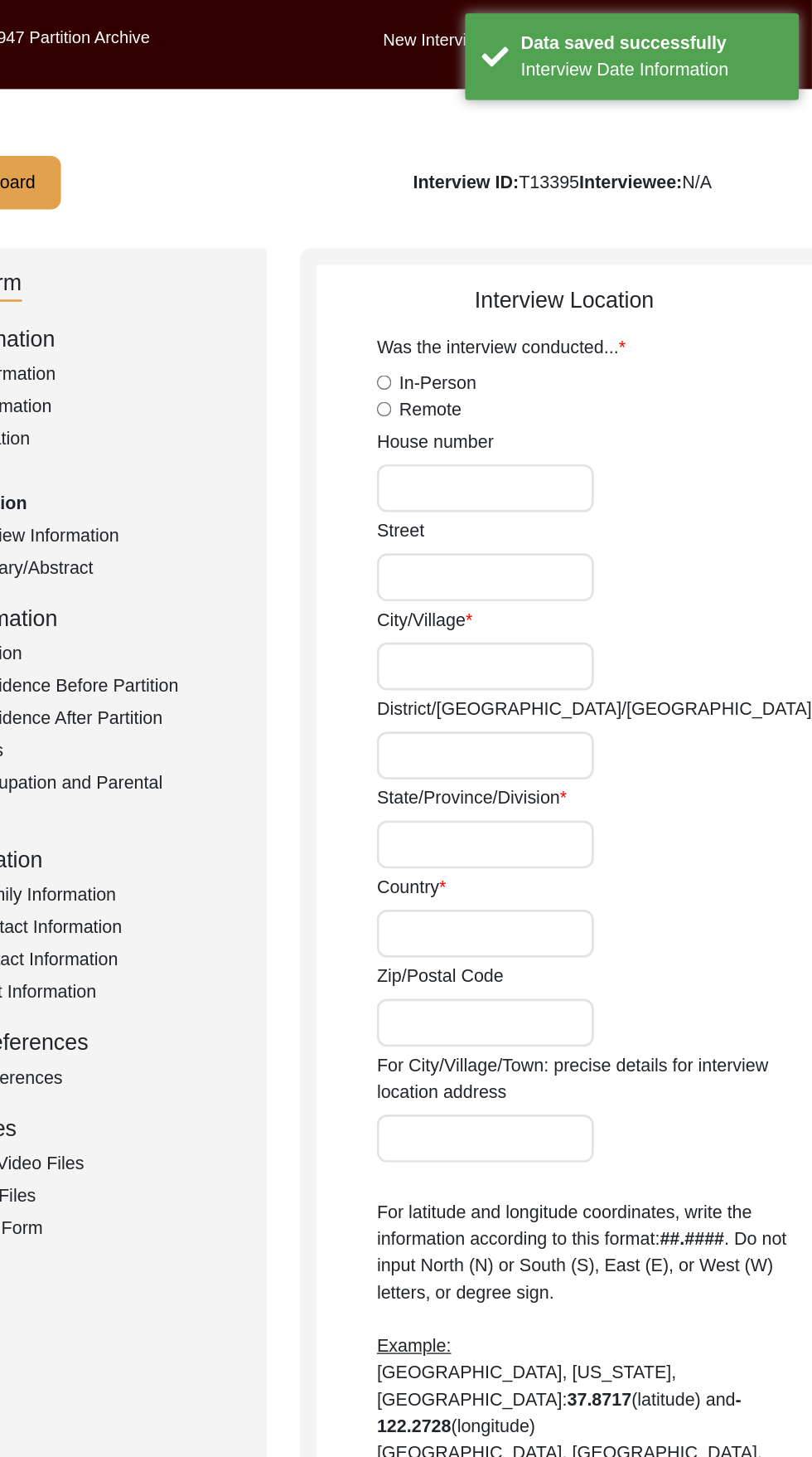
click at [545, 328] on label "House number" at bounding box center [531, 329] width 87 height 20
click at [545, 346] on input "House number" at bounding box center [569, 363] width 162 height 35
click at [509, 309] on label "Remote" at bounding box center [528, 305] width 46 height 20
click at [499, 309] on input "Remote" at bounding box center [493, 305] width 11 height 11
radio input "true"
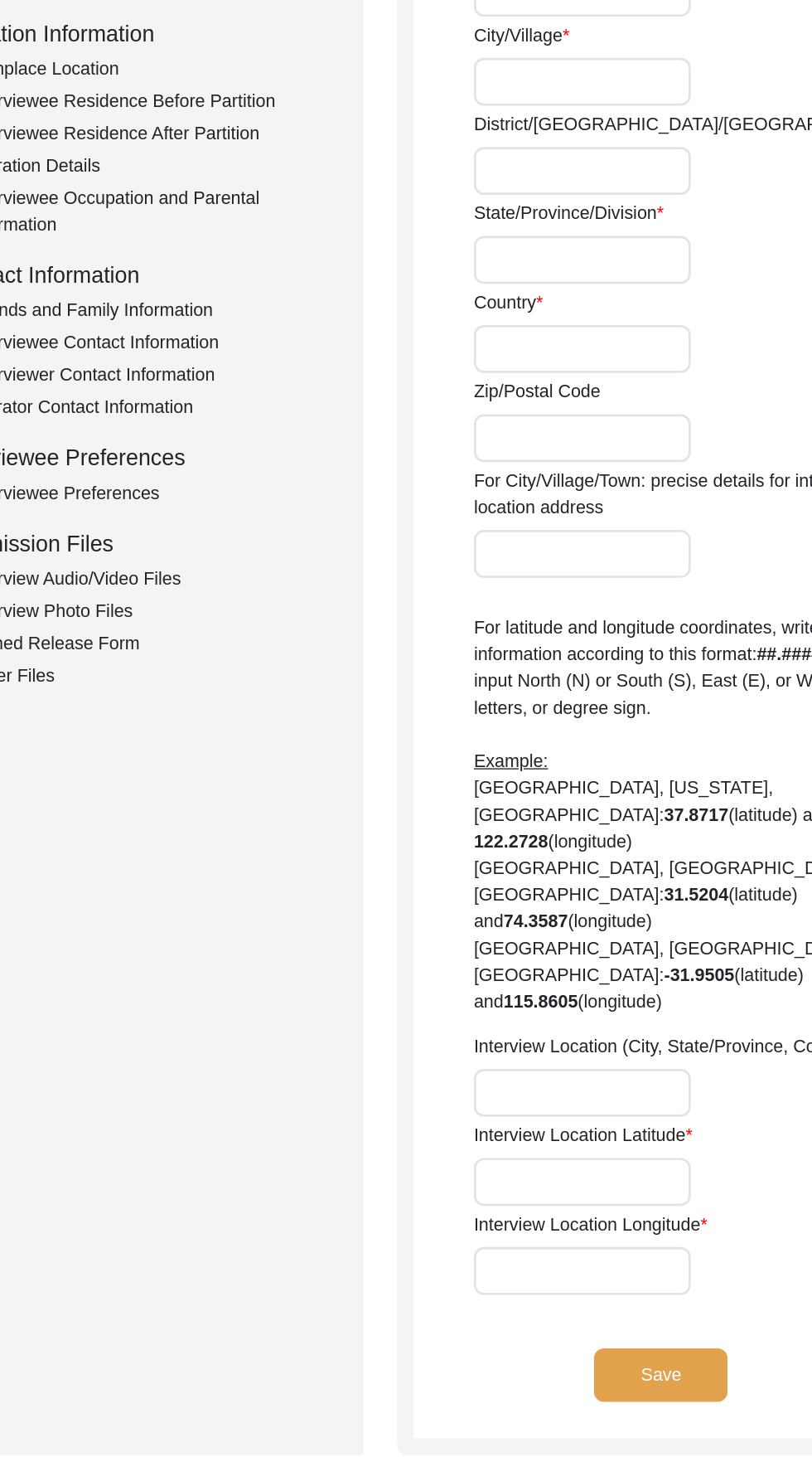
scroll to position [169, 0]
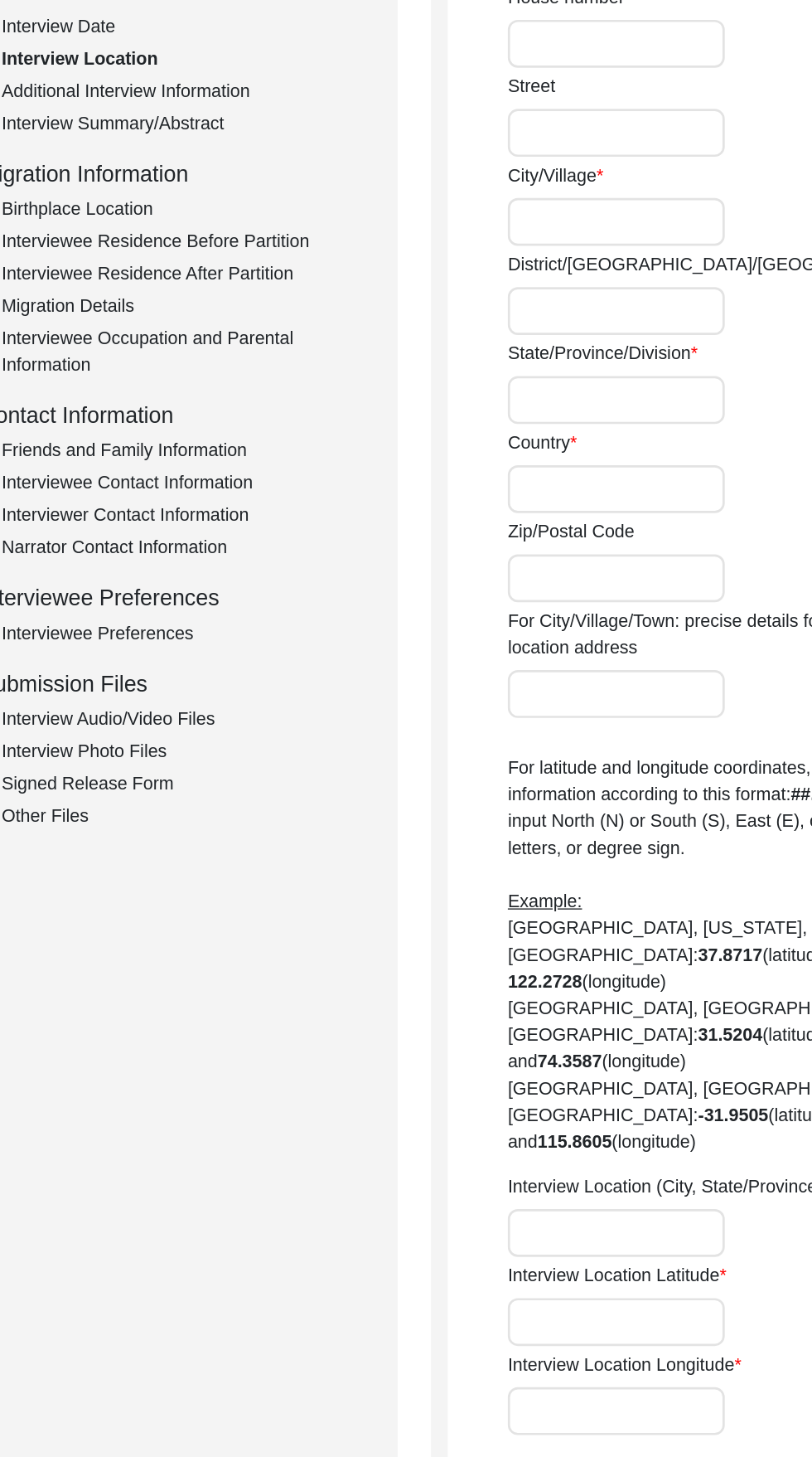
click at [511, 556] on label "Zip/Postal Code" at bounding box center [535, 559] width 95 height 20
click at [511, 576] on input "Zip/Postal Code" at bounding box center [569, 593] width 162 height 35
click at [563, 520] on input "Country" at bounding box center [569, 527] width 162 height 35
type input "[GEOGRAPHIC_DATA]"
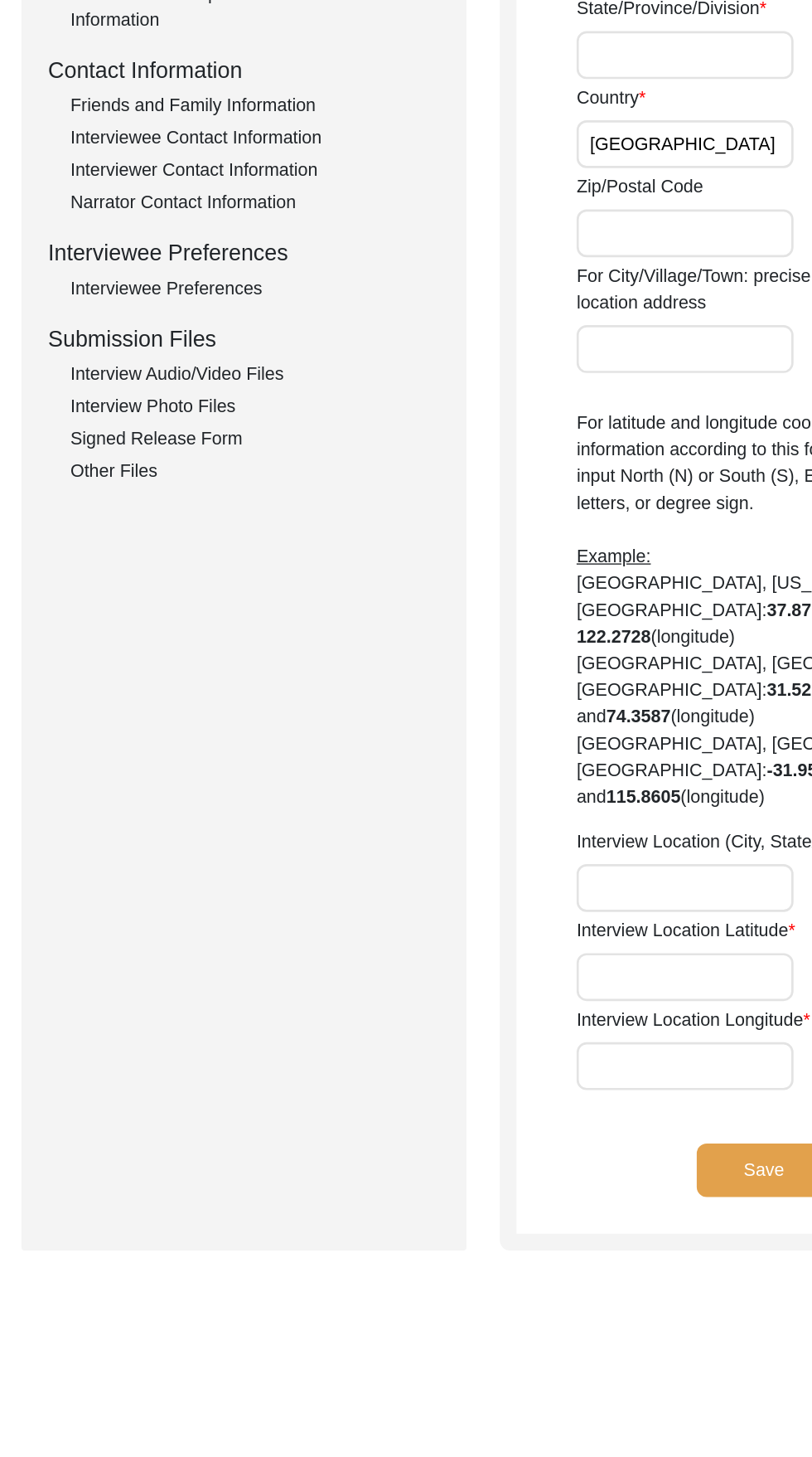
scroll to position [216, 0]
click at [600, 1250] on button "Save" at bounding box center [627, 1243] width 100 height 40
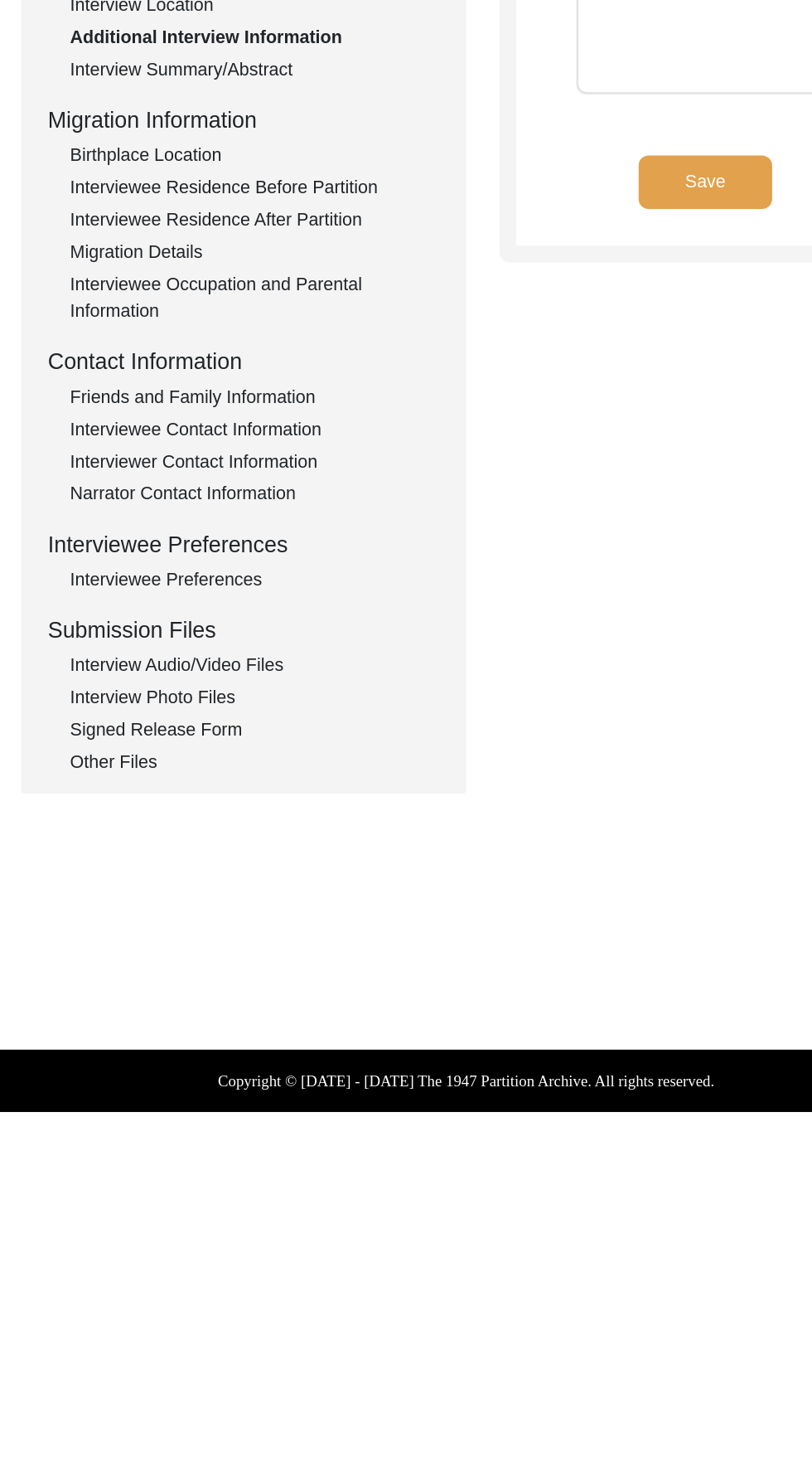
scroll to position [0, 0]
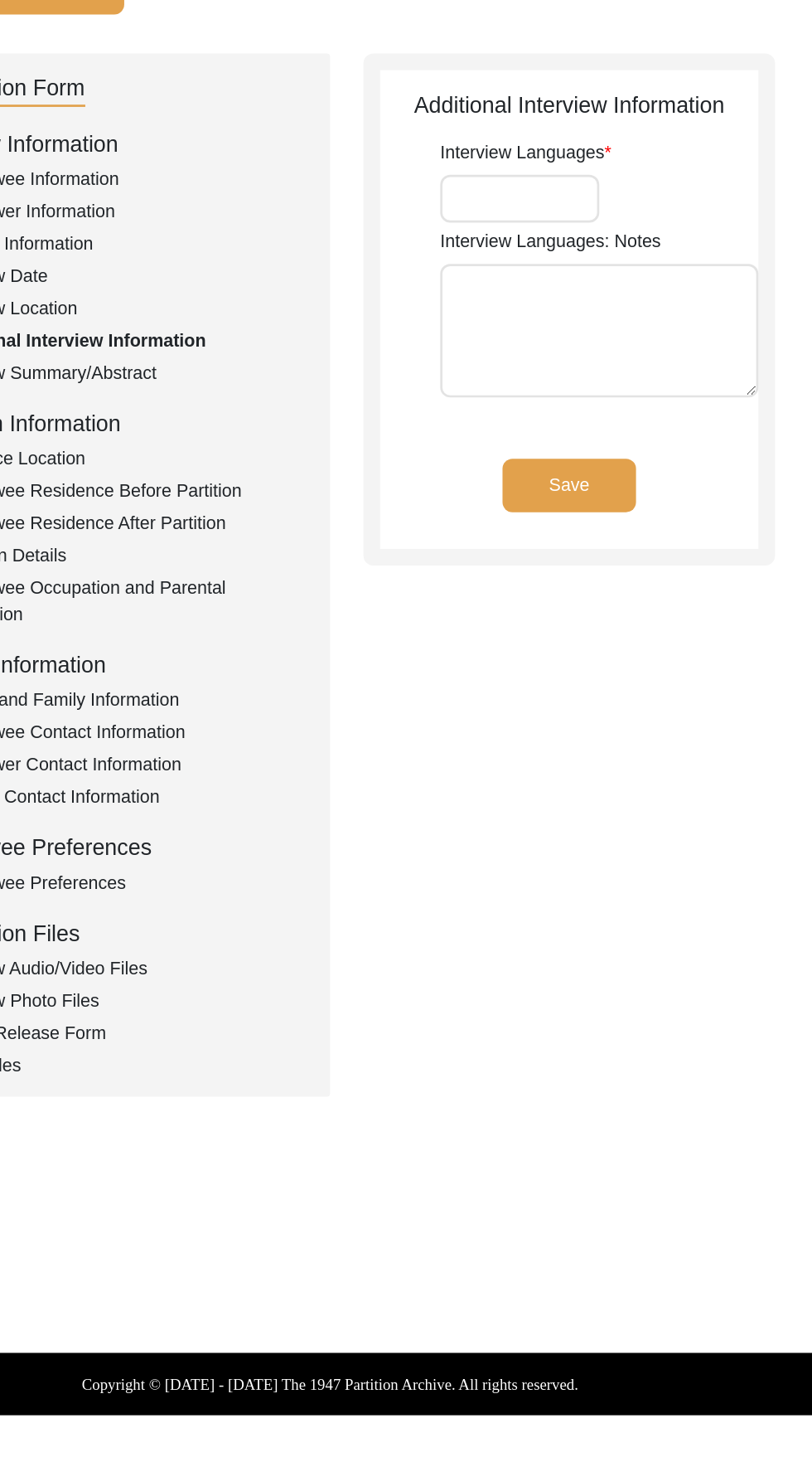
click at [563, 287] on input "Interview Languages" at bounding box center [547, 293] width 119 height 35
type input "Punjabi and English"
click at [590, 509] on button "Save" at bounding box center [584, 506] width 100 height 40
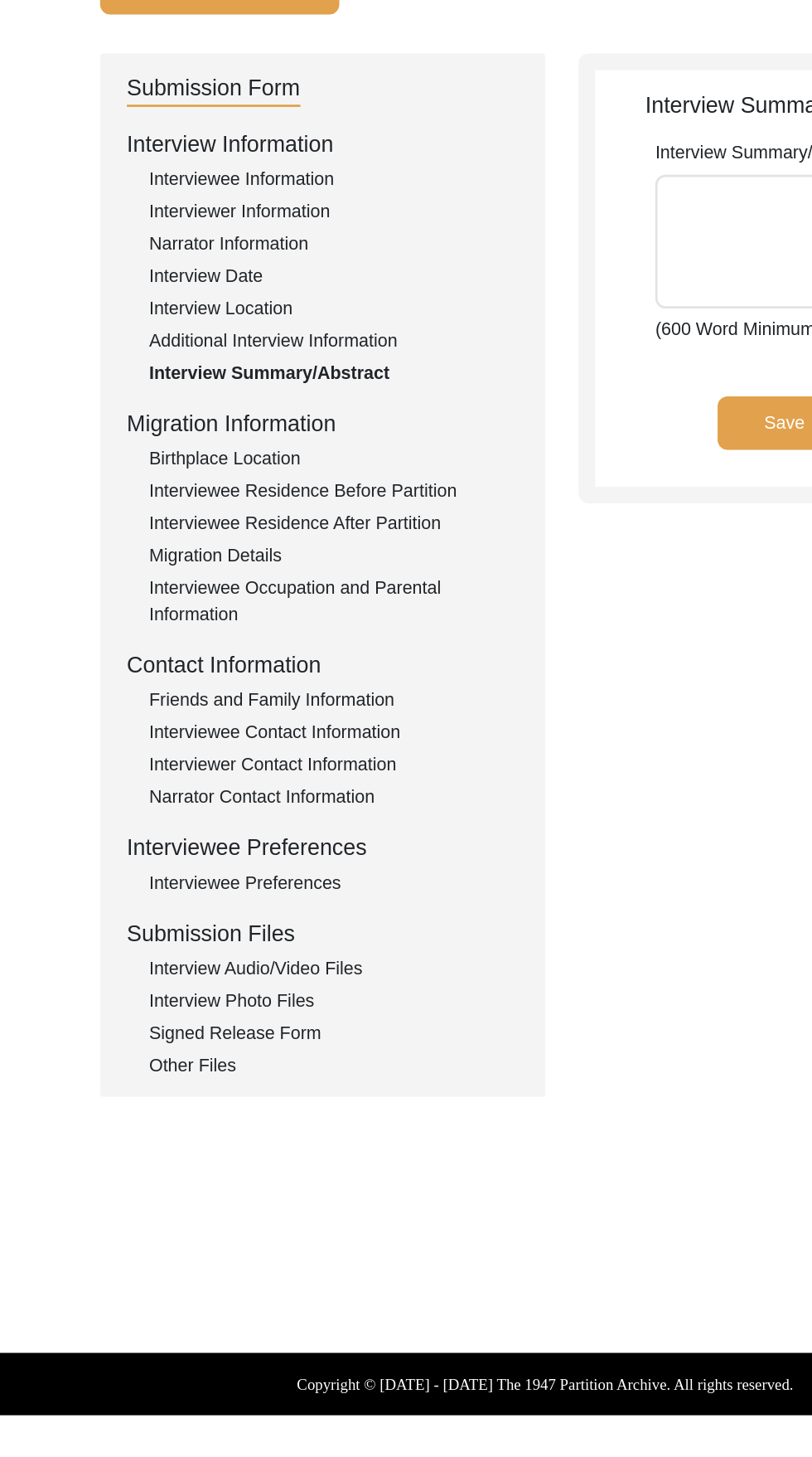
click at [145, 486] on div "Birthplace Location" at bounding box center [249, 486] width 275 height 20
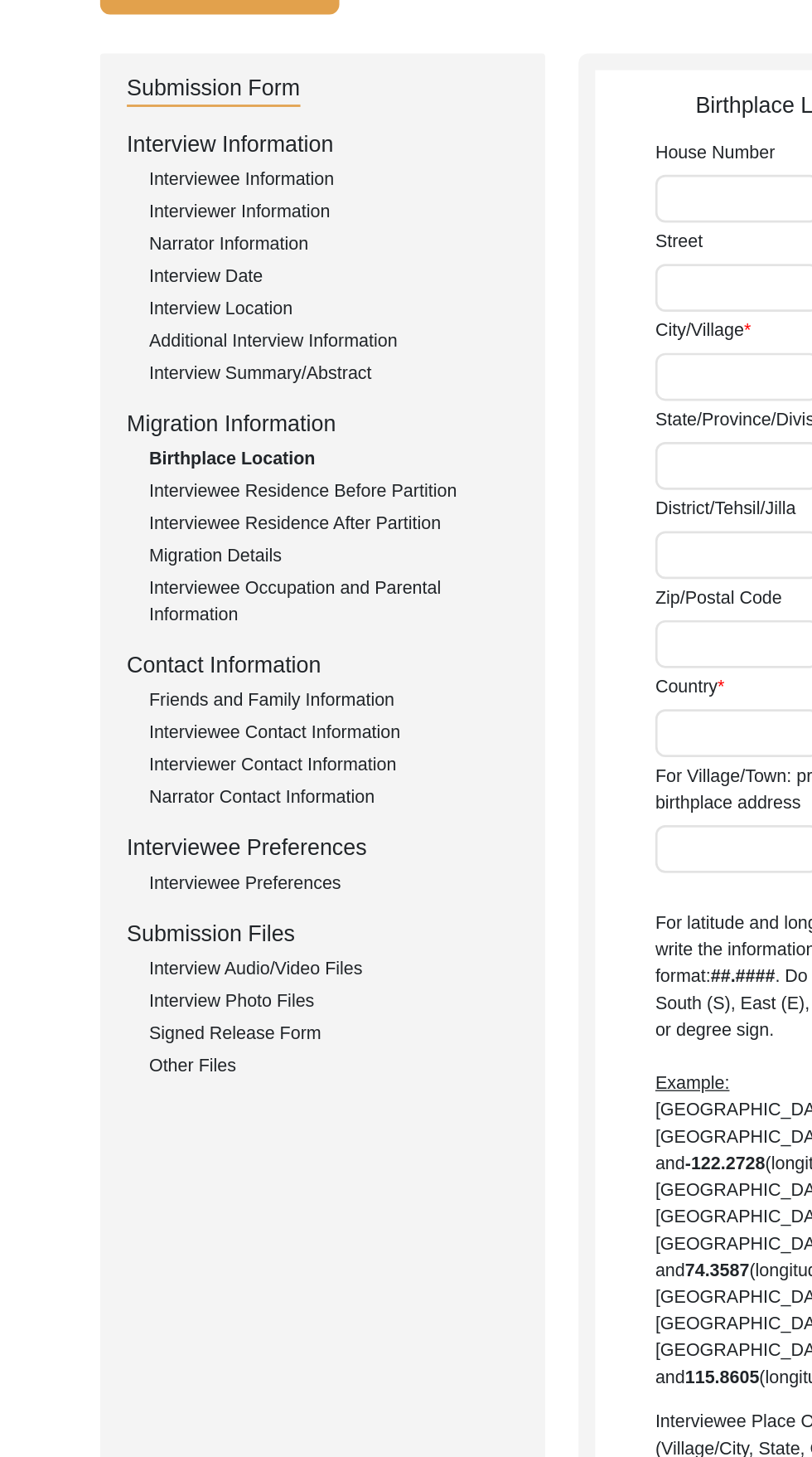
click at [303, 583] on div "Interviewee Occupation and Parental Information" at bounding box center [249, 593] width 275 height 40
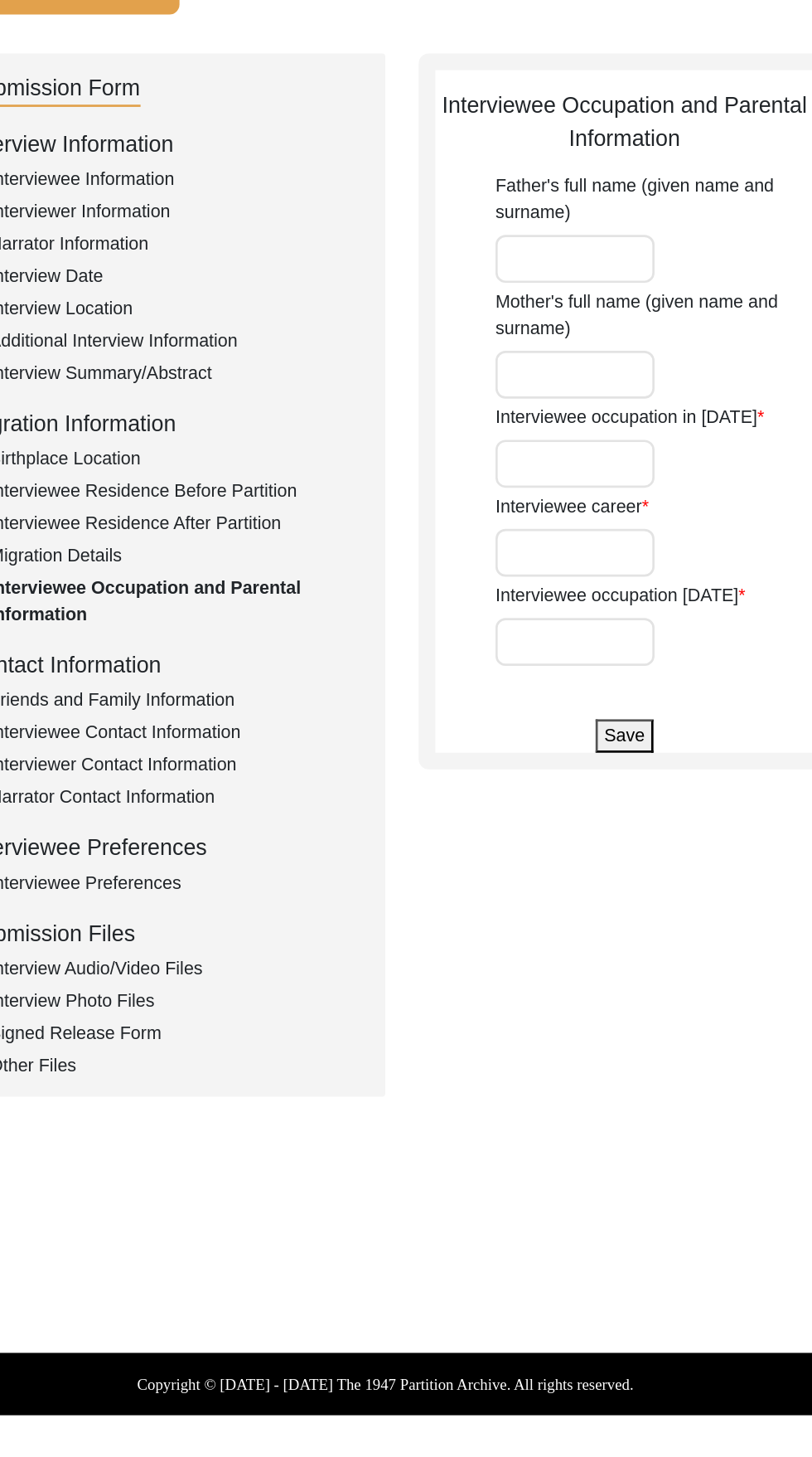
click at [537, 497] on input "Interviewee occupation in [DATE]" at bounding box center [547, 490] width 119 height 35
type input "N/a"
click at [569, 551] on input "Interviewee career" at bounding box center [547, 556] width 119 height 35
type input "N/a"
click at [561, 627] on input "Interviewee occupation [DATE]" at bounding box center [547, 622] width 119 height 35
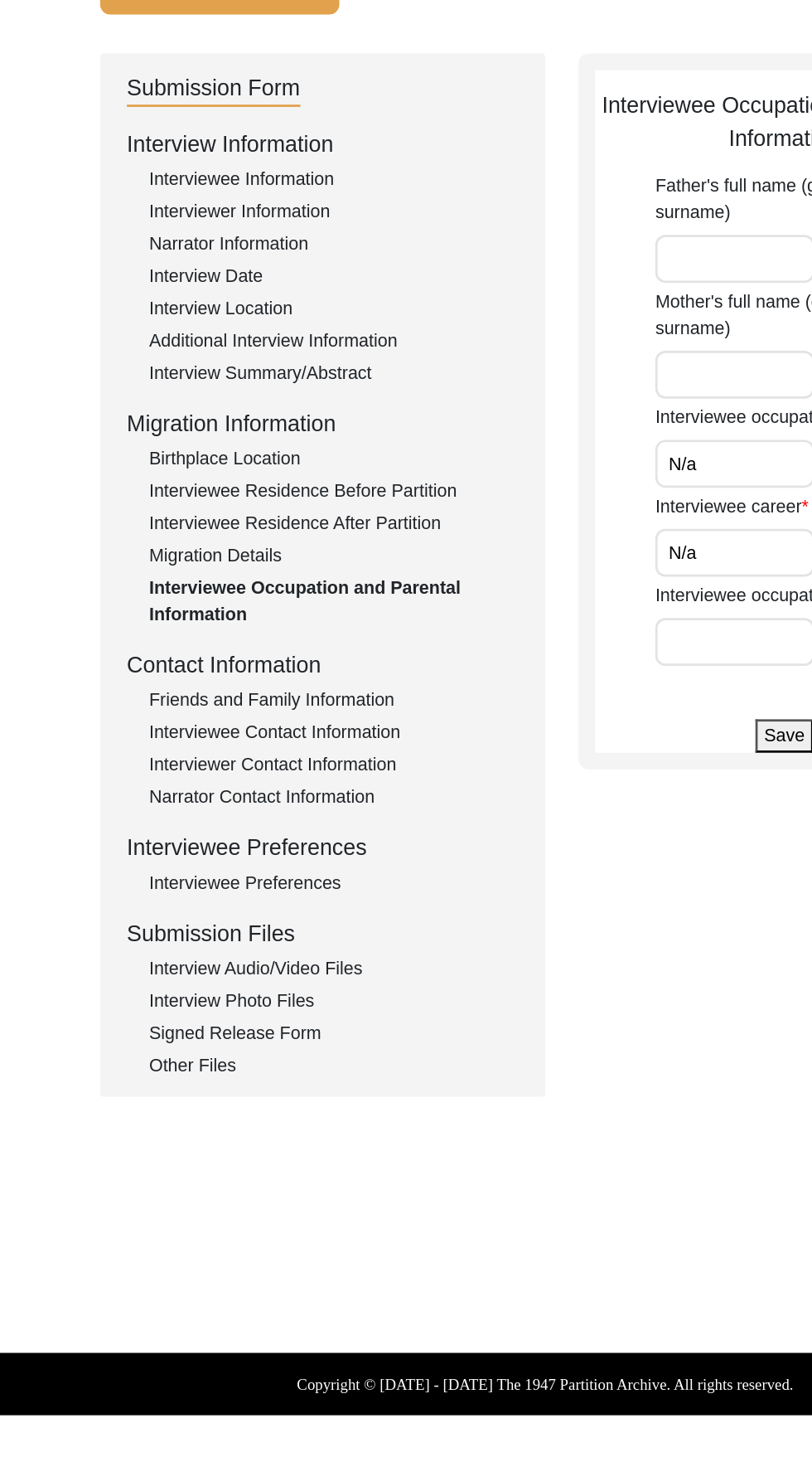
click at [268, 660] on div "Friends and Family Information" at bounding box center [249, 666] width 275 height 20
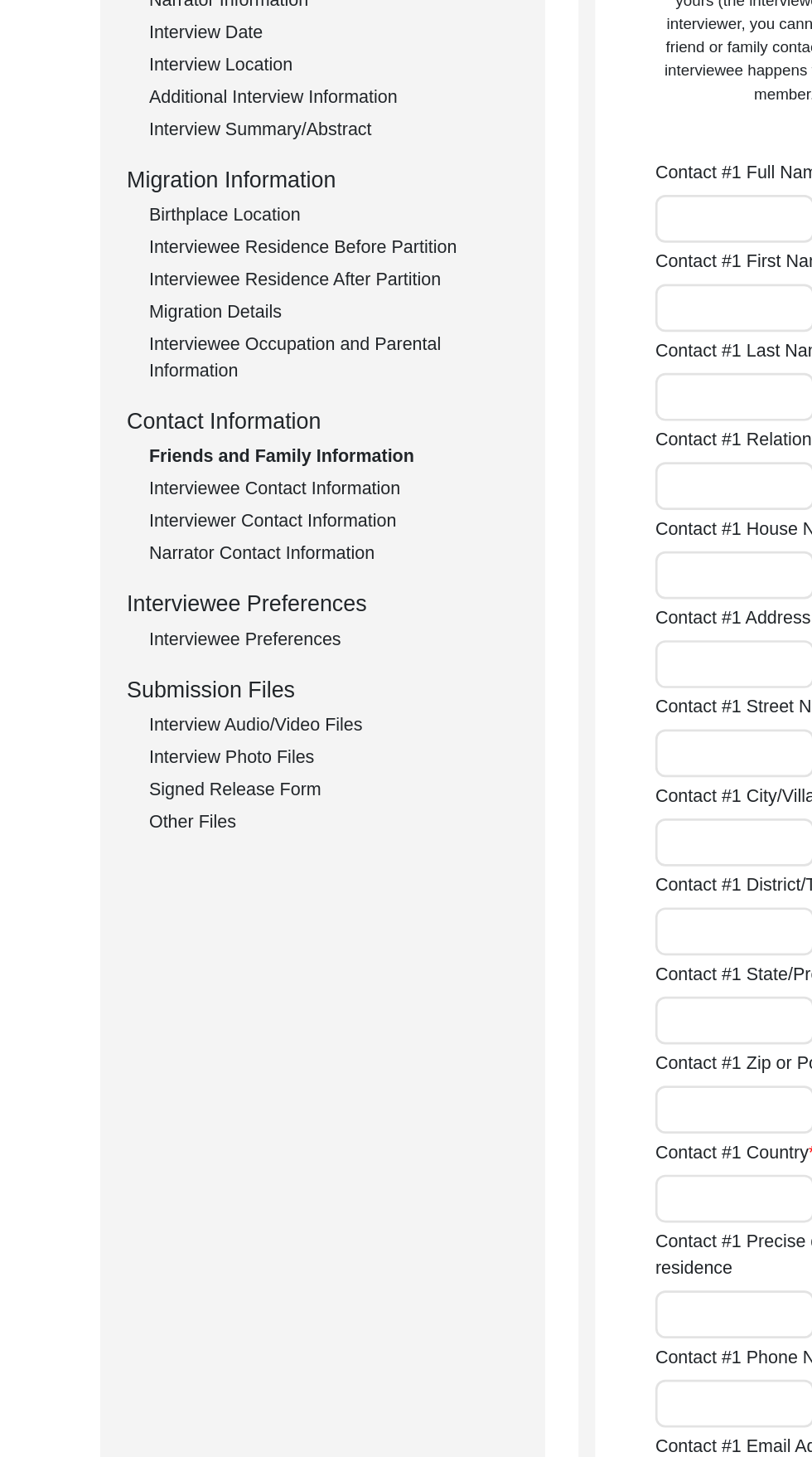
scroll to position [237, 0]
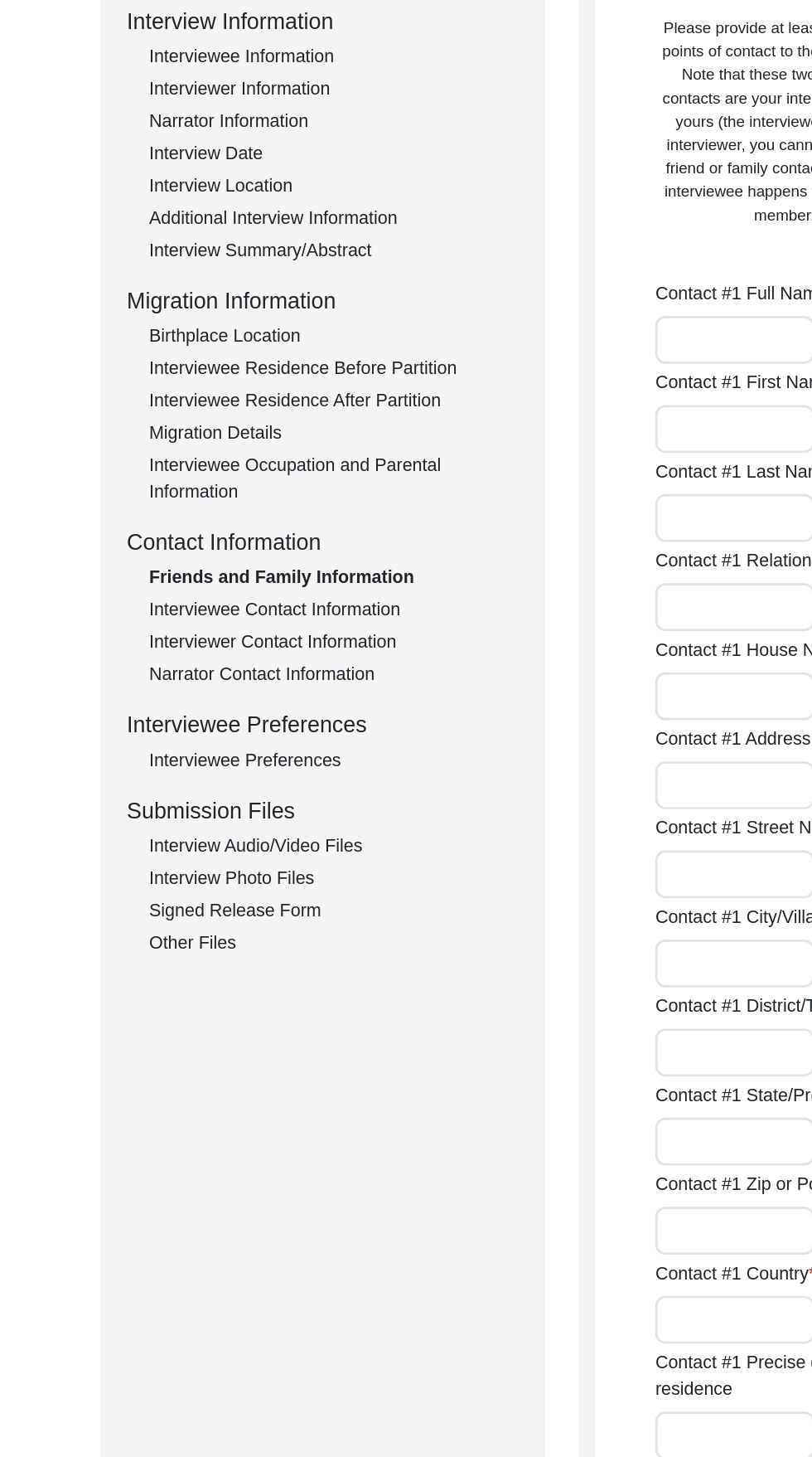
click at [373, 612] on div "Submission Files" at bounding box center [240, 603] width 292 height 25
click at [269, 454] on div "Interviewee Contact Information" at bounding box center [249, 454] width 275 height 20
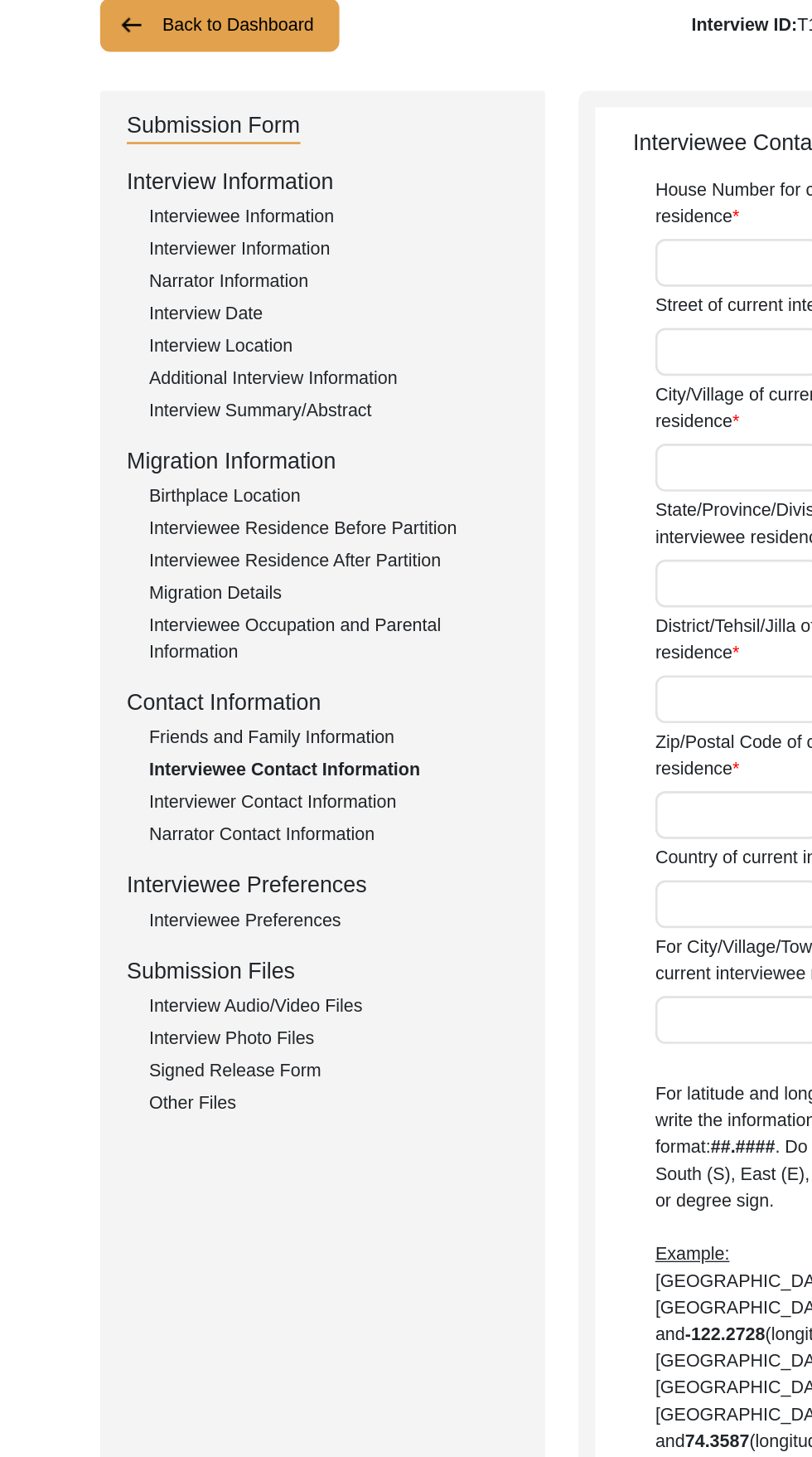
scroll to position [54, 0]
